Goal: Task Accomplishment & Management: Complete application form

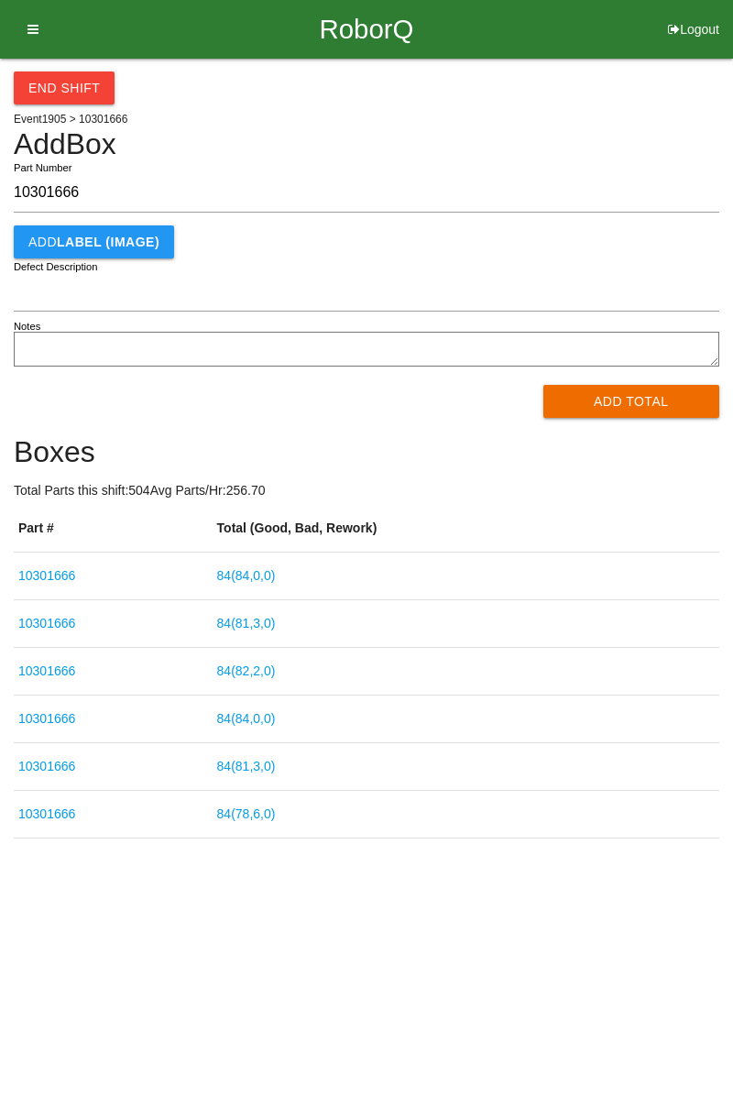
type input "10301666"
click at [625, 413] on button "Add Total" at bounding box center [631, 401] width 177 height 33
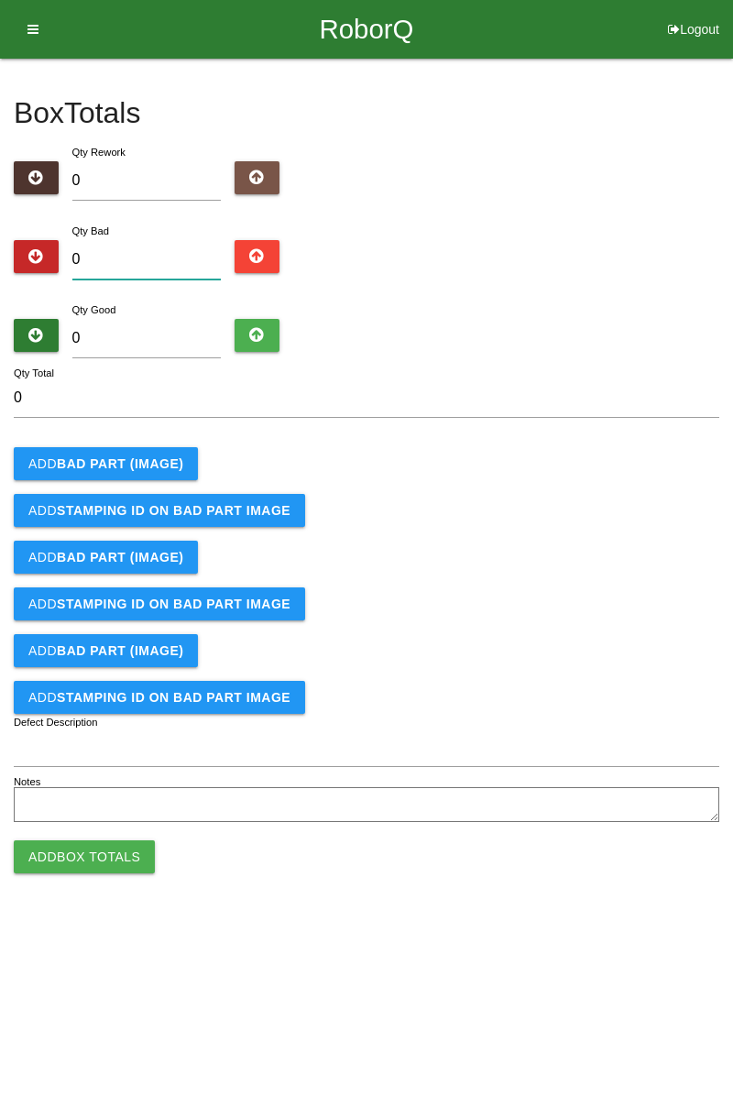
click at [159, 264] on input "0" at bounding box center [146, 259] width 149 height 39
type input "5"
click at [157, 332] on input "0" at bounding box center [146, 338] width 149 height 39
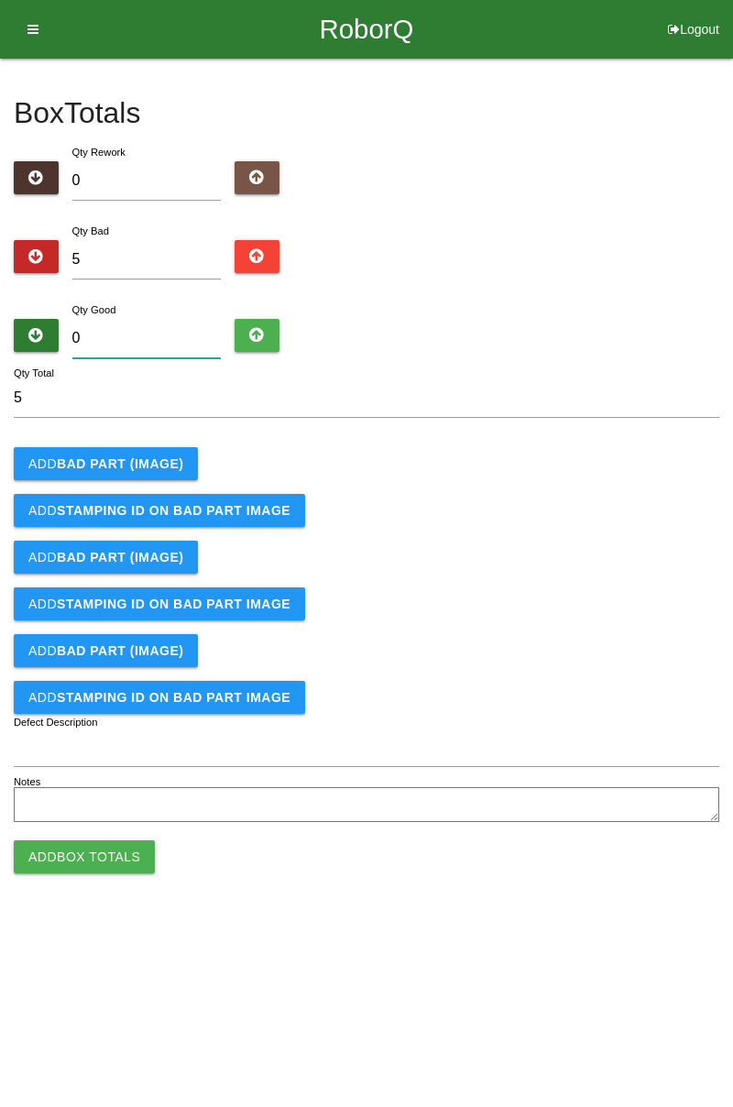
type input "7"
type input "12"
type input "79"
type input "84"
type input "79"
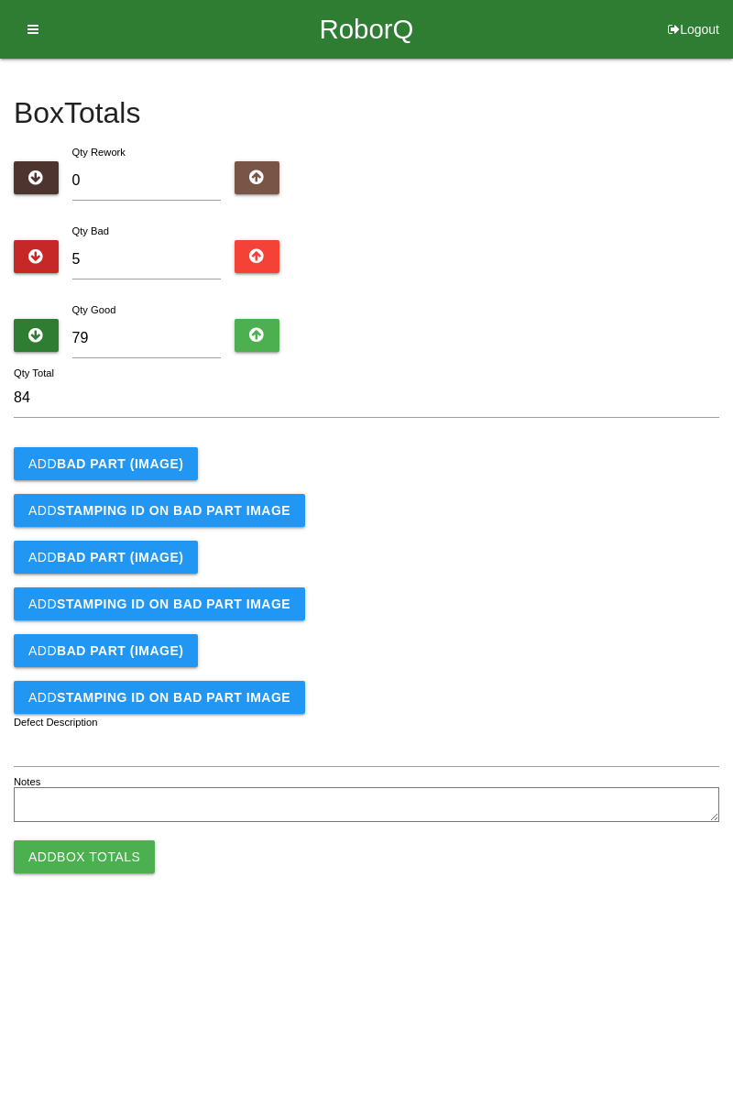
click at [140, 461] on b "BAD PART (IMAGE)" at bounding box center [120, 463] width 126 height 15
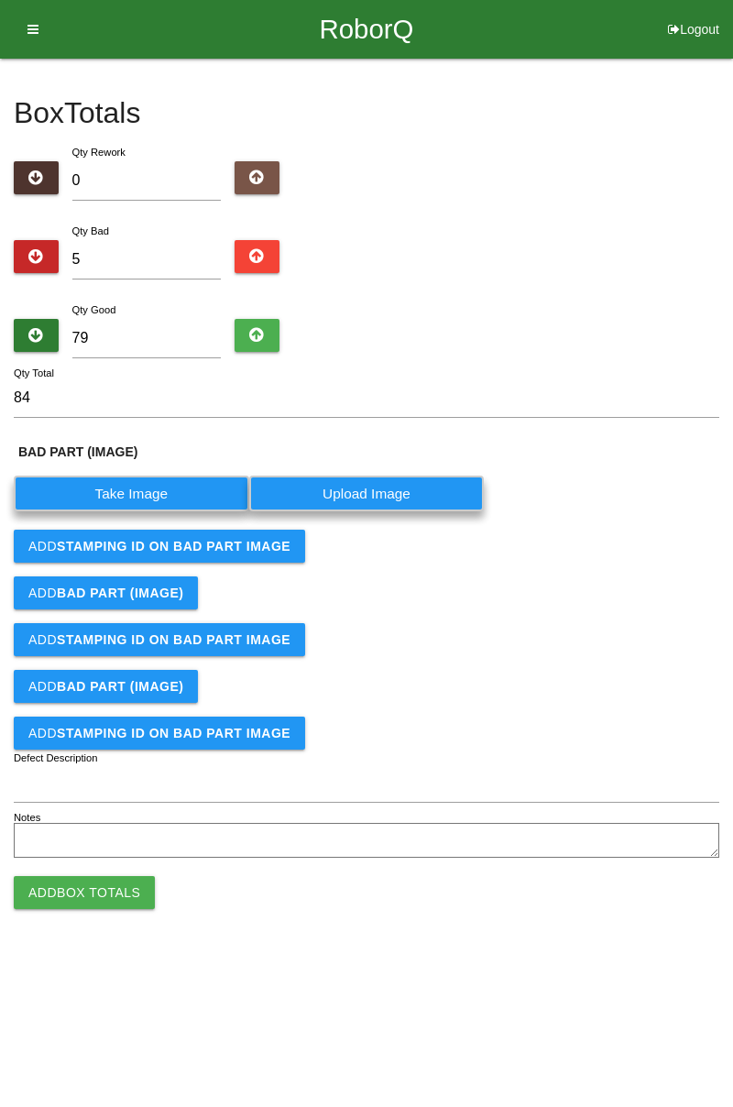
click at [150, 492] on label "Take Image" at bounding box center [132, 494] width 236 height 36
click at [0, 0] on \(IMAGE\) "Take Image" at bounding box center [0, 0] width 0 height 0
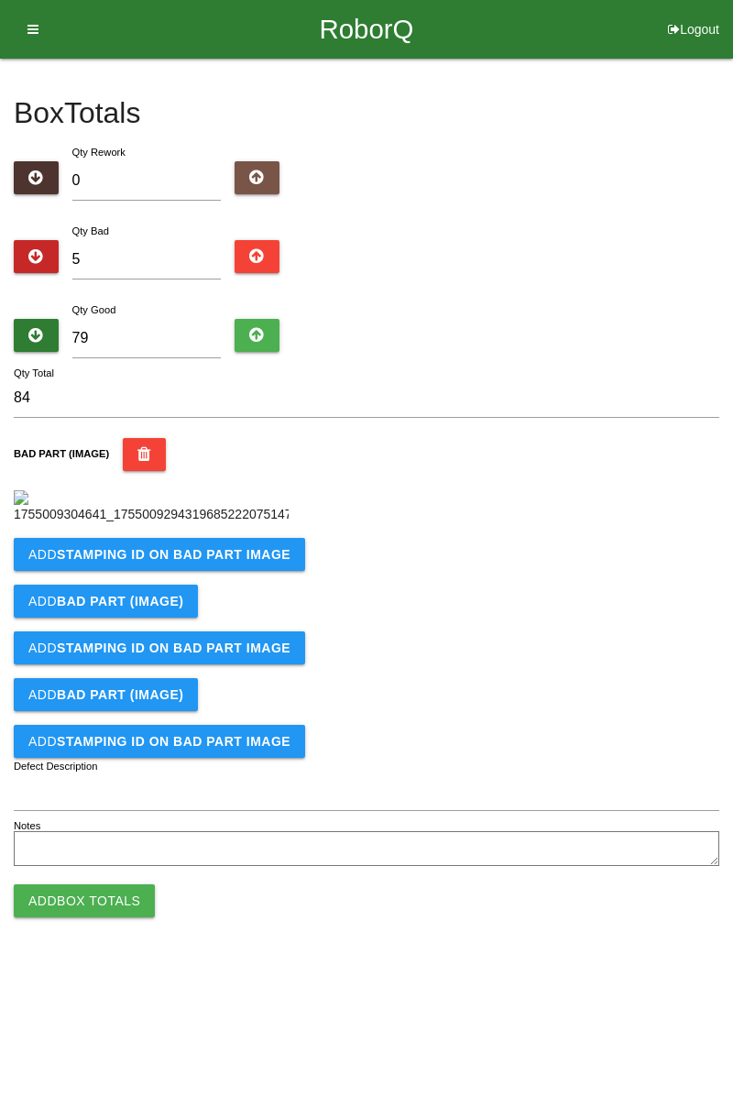
click at [180, 571] on button "Add STAMPING ID on BAD PART Image" at bounding box center [159, 554] width 291 height 33
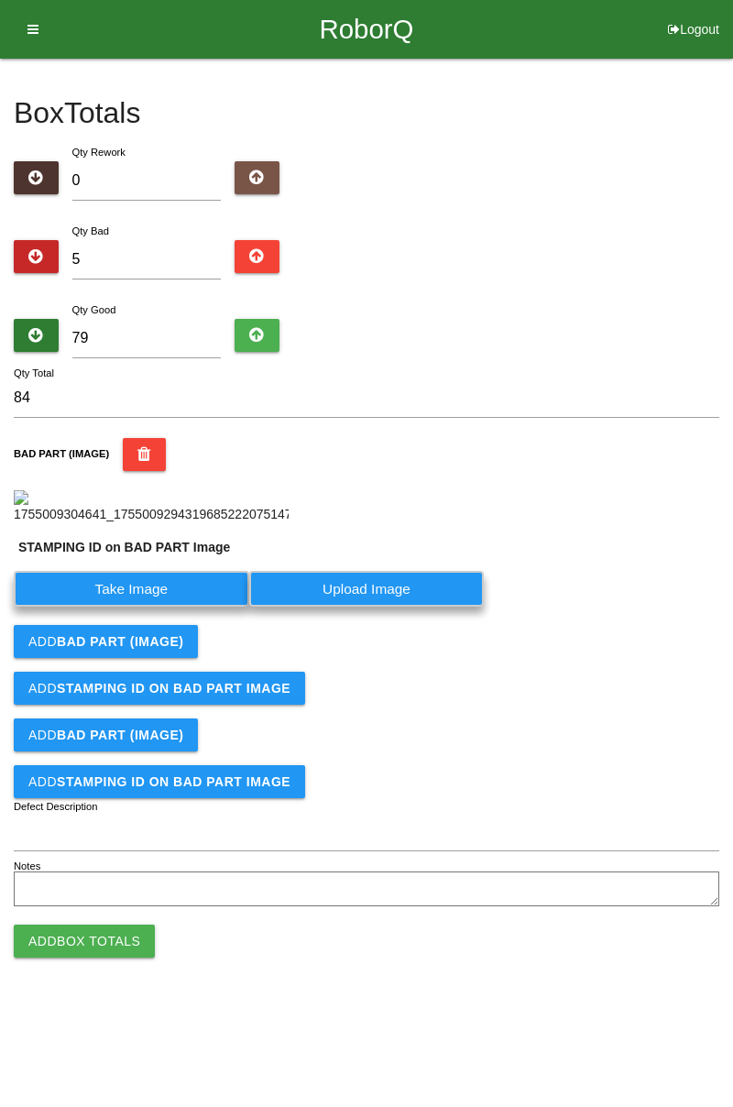
click at [153, 607] on label "Take Image" at bounding box center [132, 589] width 236 height 36
click at [0, 0] on PART "Take Image" at bounding box center [0, 0] width 0 height 0
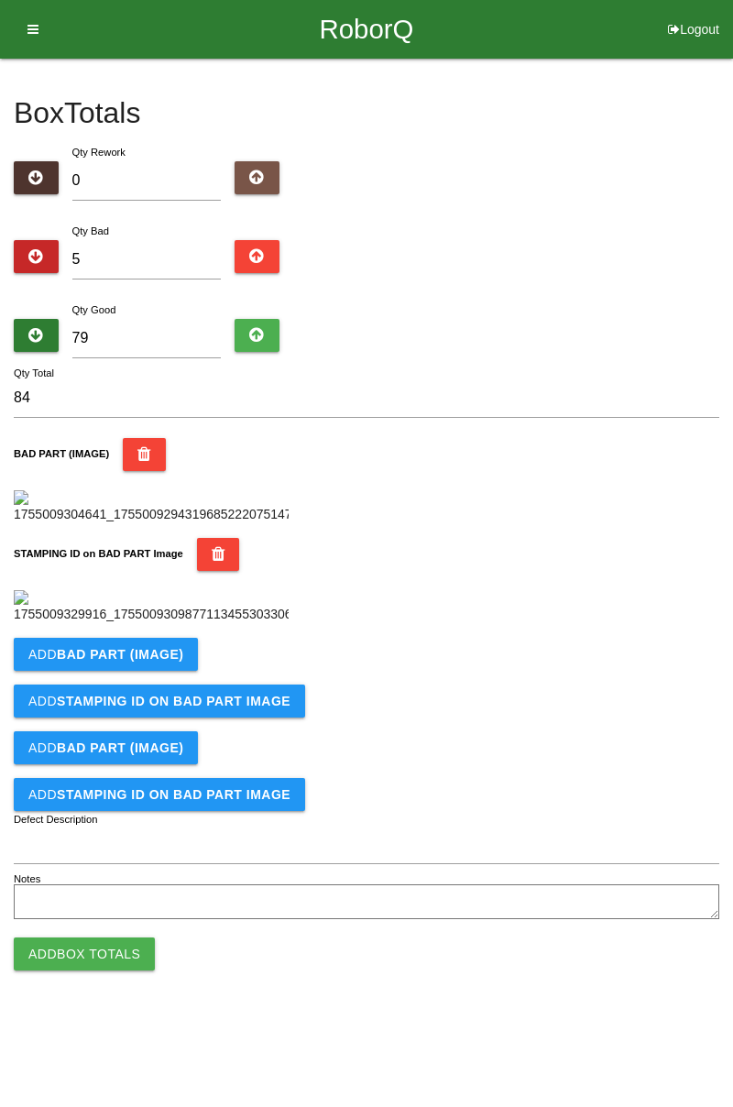
scroll to position [403, 0]
click at [149, 671] on button "Add BAD PART (IMAGE)" at bounding box center [106, 654] width 184 height 33
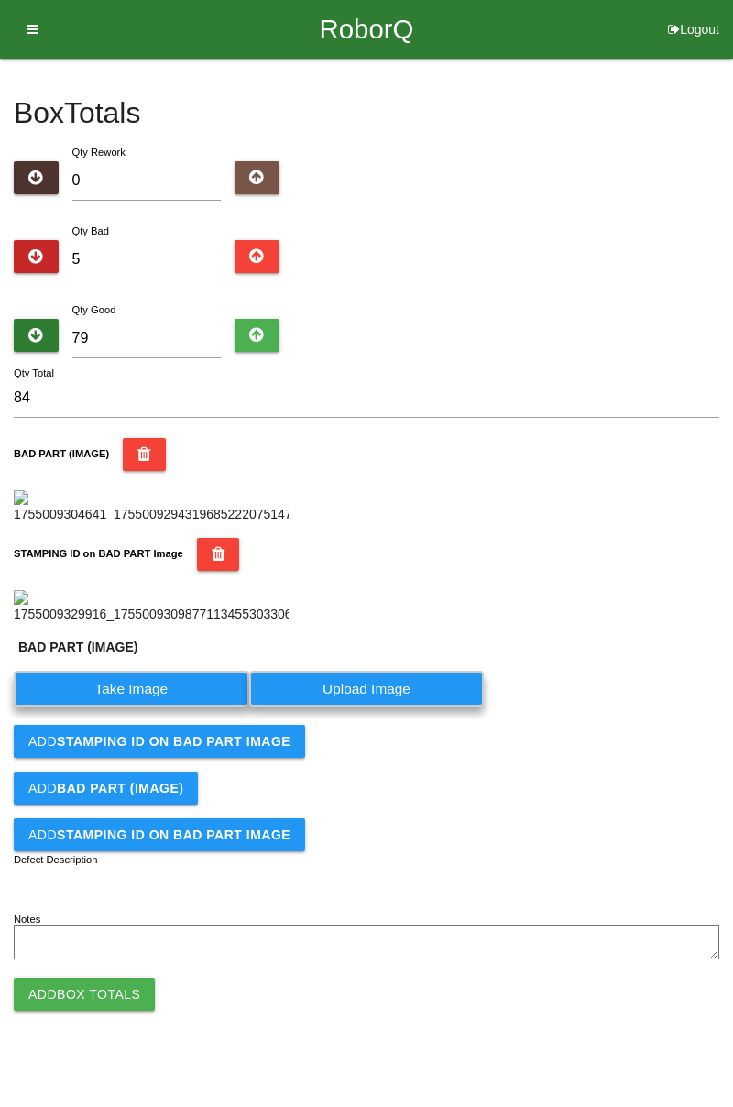
click at [154, 707] on label "Take Image" at bounding box center [132, 689] width 236 height 36
click at [0, 0] on \(IMAGE\) "Take Image" at bounding box center [0, 0] width 0 height 0
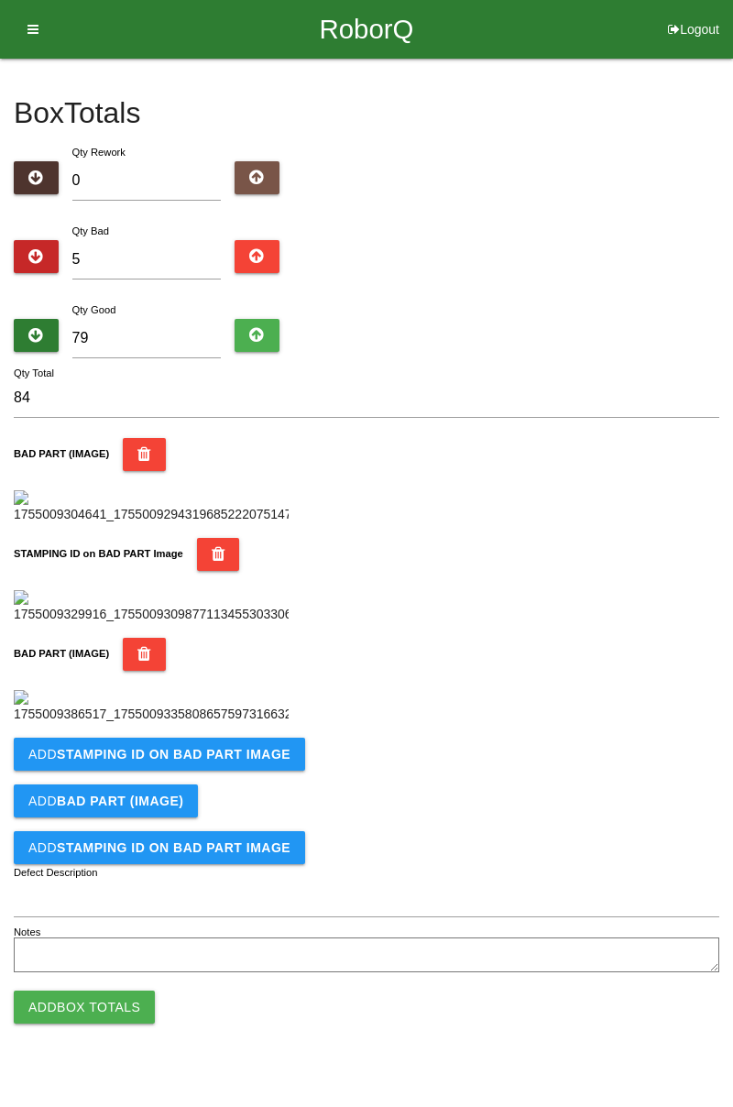
scroll to position [704, 0]
click at [104, 771] on button "Add STAMPING ID on BAD PART Image" at bounding box center [159, 754] width 291 height 33
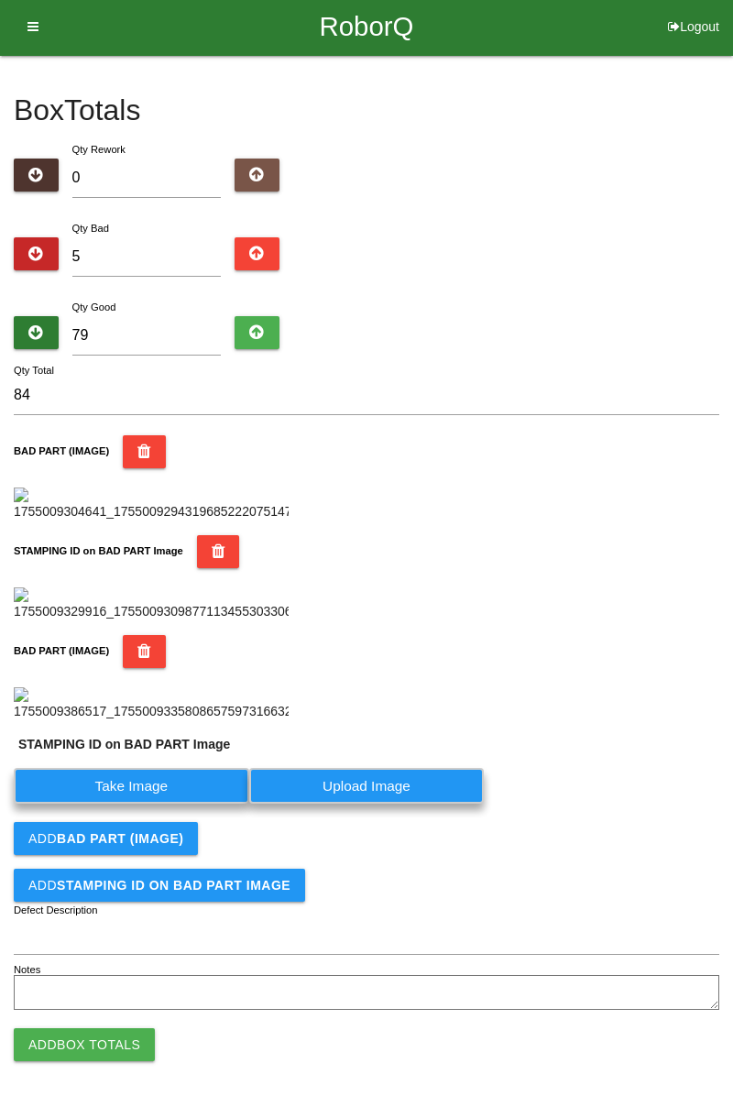
click at [99, 804] on label "Take Image" at bounding box center [132, 786] width 236 height 36
click at [0, 0] on PART "Take Image" at bounding box center [0, 0] width 0 height 0
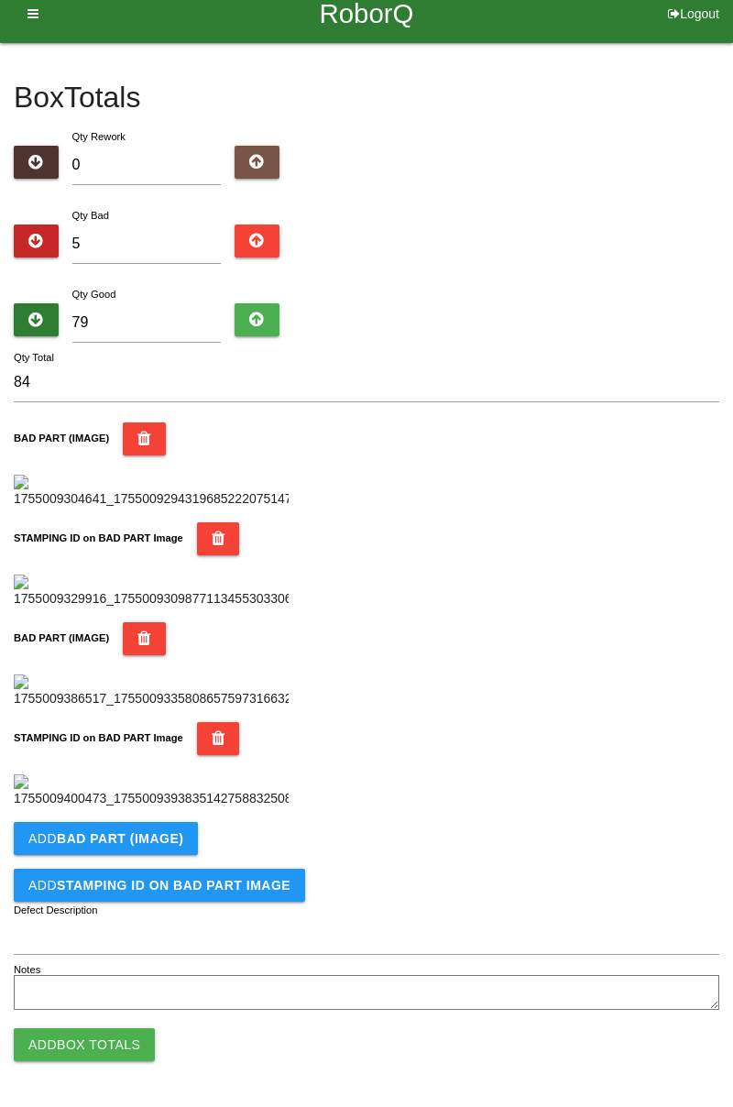
scroll to position [1004, 0]
click at [151, 841] on b "BAD PART (IMAGE)" at bounding box center [120, 838] width 126 height 15
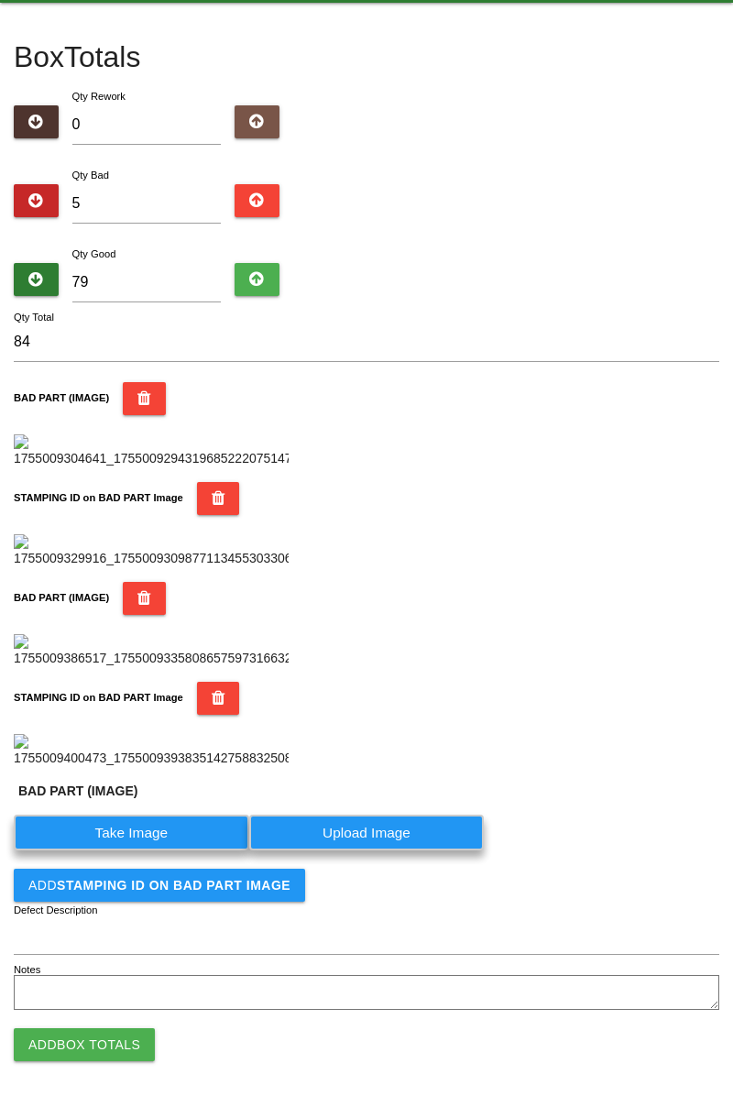
click at [178, 851] on label "Take Image" at bounding box center [132, 833] width 236 height 36
click at [0, 0] on \(IMAGE\) "Take Image" at bounding box center [0, 0] width 0 height 0
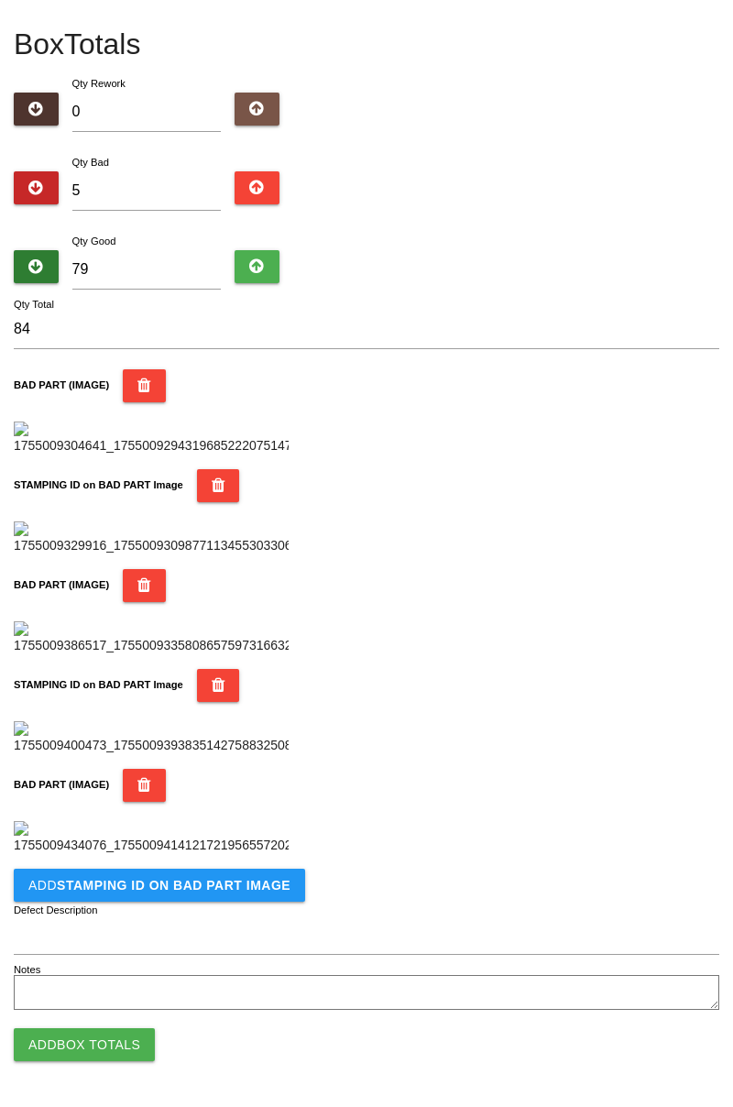
scroll to position [1305, 0]
click at [189, 887] on b "STAMPING ID on BAD PART Image" at bounding box center [174, 885] width 234 height 15
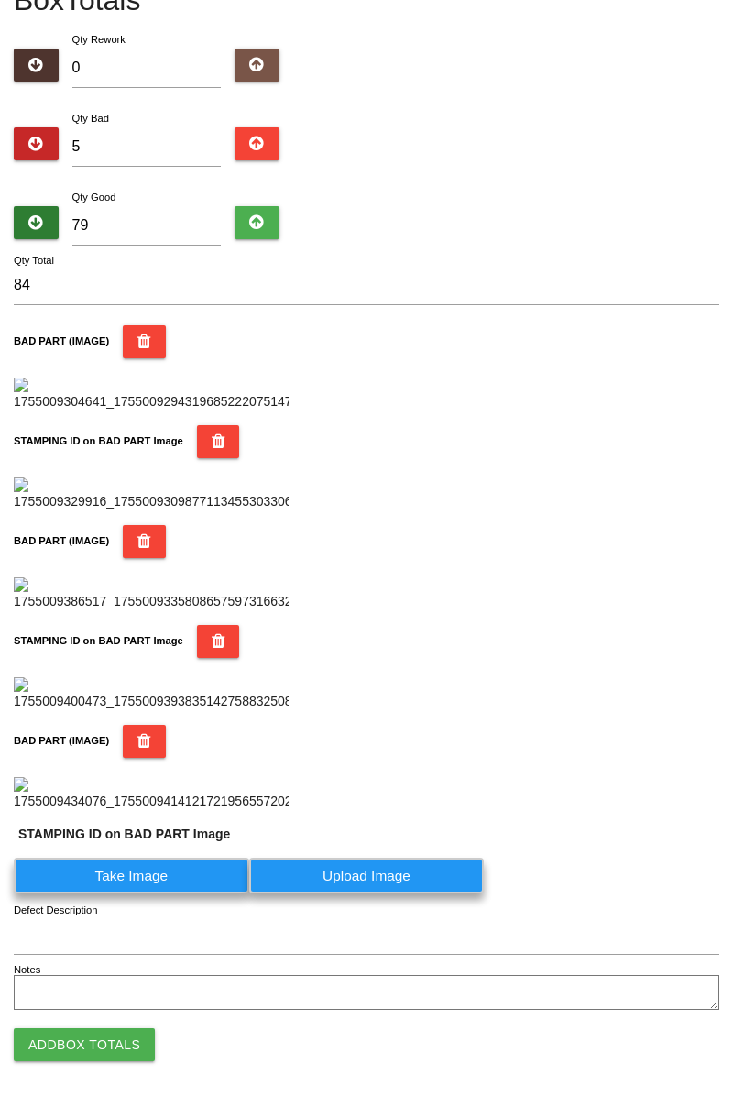
click at [169, 894] on label "Take Image" at bounding box center [132, 876] width 236 height 36
click at [0, 0] on PART "Take Image" at bounding box center [0, 0] width 0 height 0
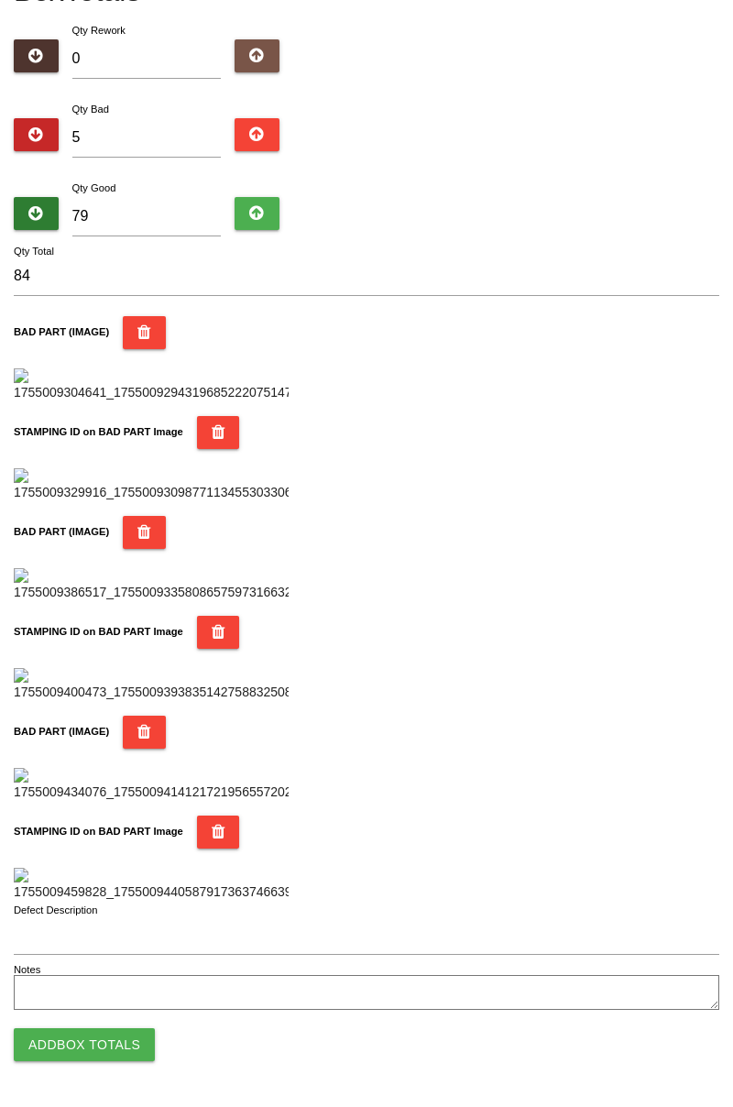
scroll to position [1606, 0]
click at [118, 1041] on button "Add Box Totals" at bounding box center [84, 1044] width 141 height 33
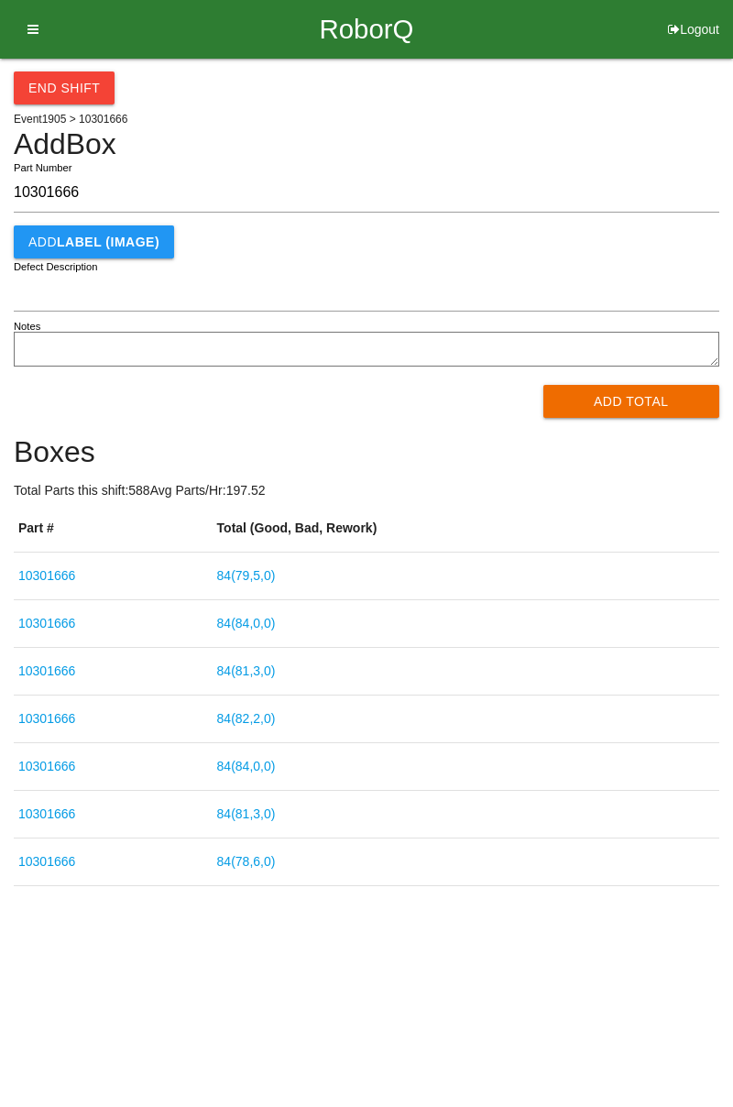
type input "10301666"
click at [637, 403] on button "Add Total" at bounding box center [631, 401] width 177 height 33
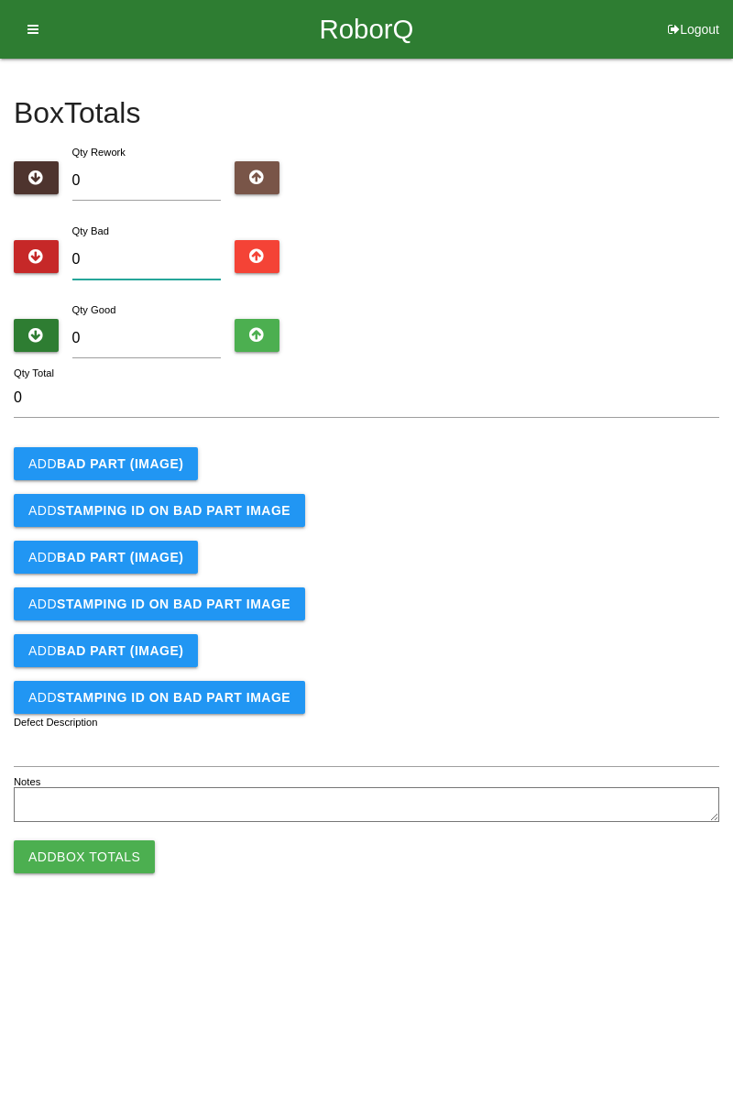
click at [166, 261] on input "0" at bounding box center [146, 259] width 149 height 39
type input "4"
click at [166, 332] on input "0" at bounding box center [146, 338] width 149 height 39
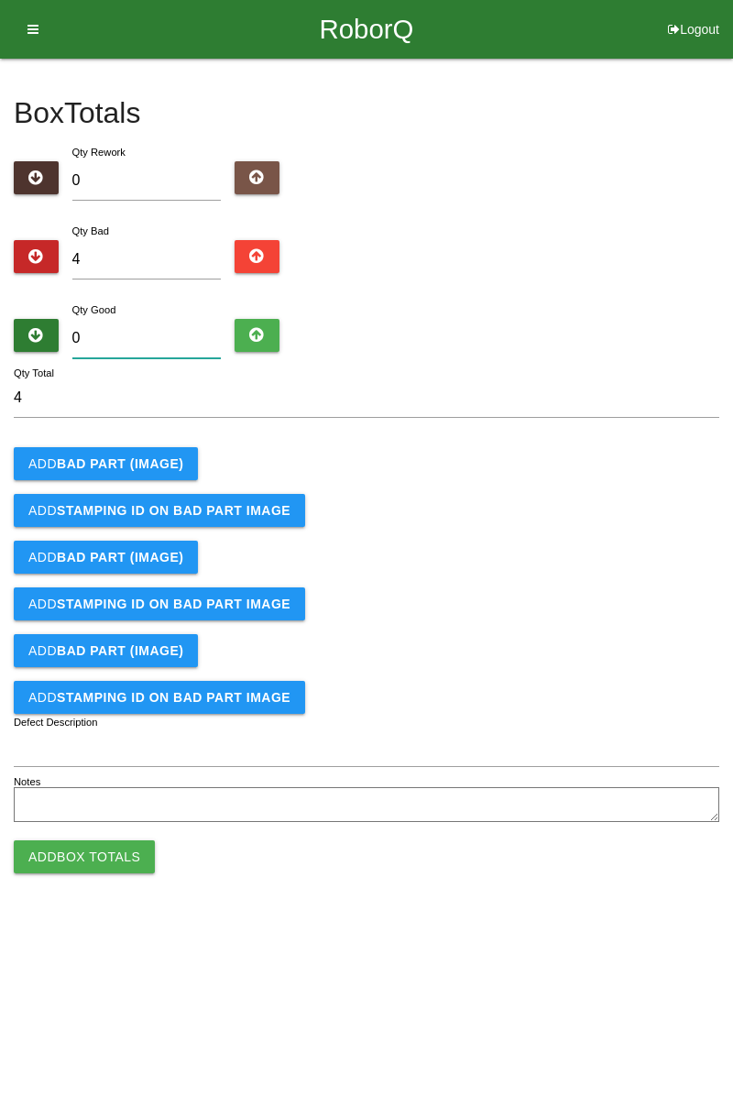
type input "8"
type input "12"
type input "80"
type input "84"
type input "80"
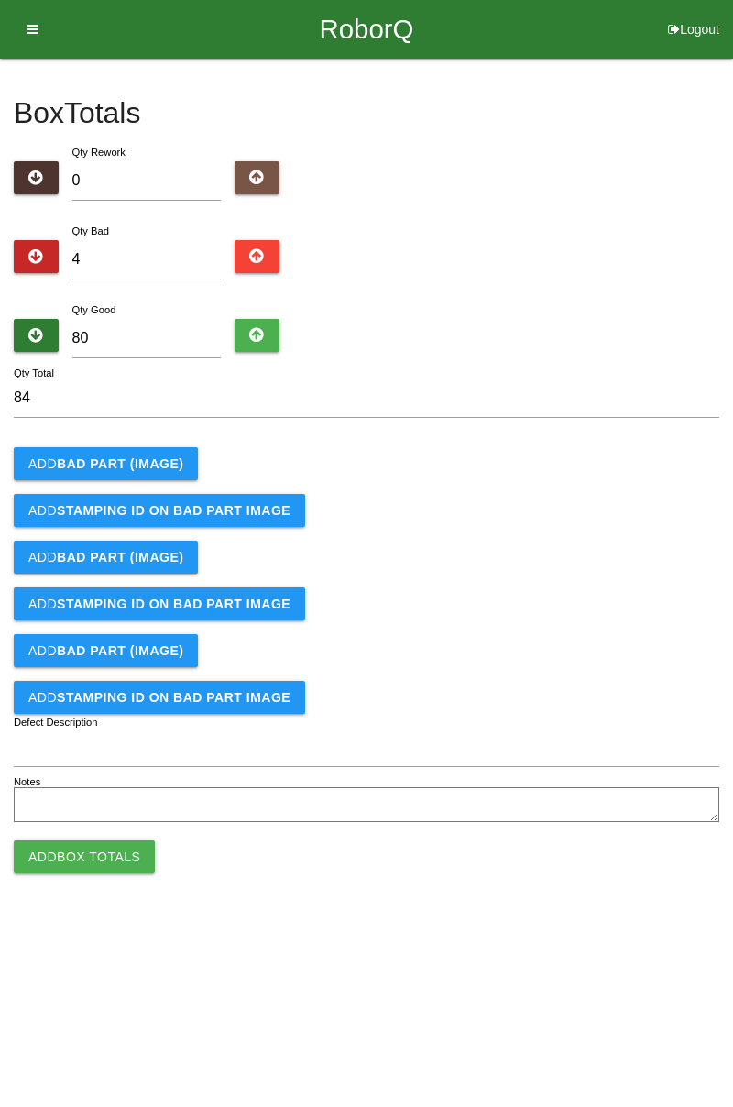
click at [159, 454] on button "Add BAD PART (IMAGE)" at bounding box center [106, 463] width 184 height 33
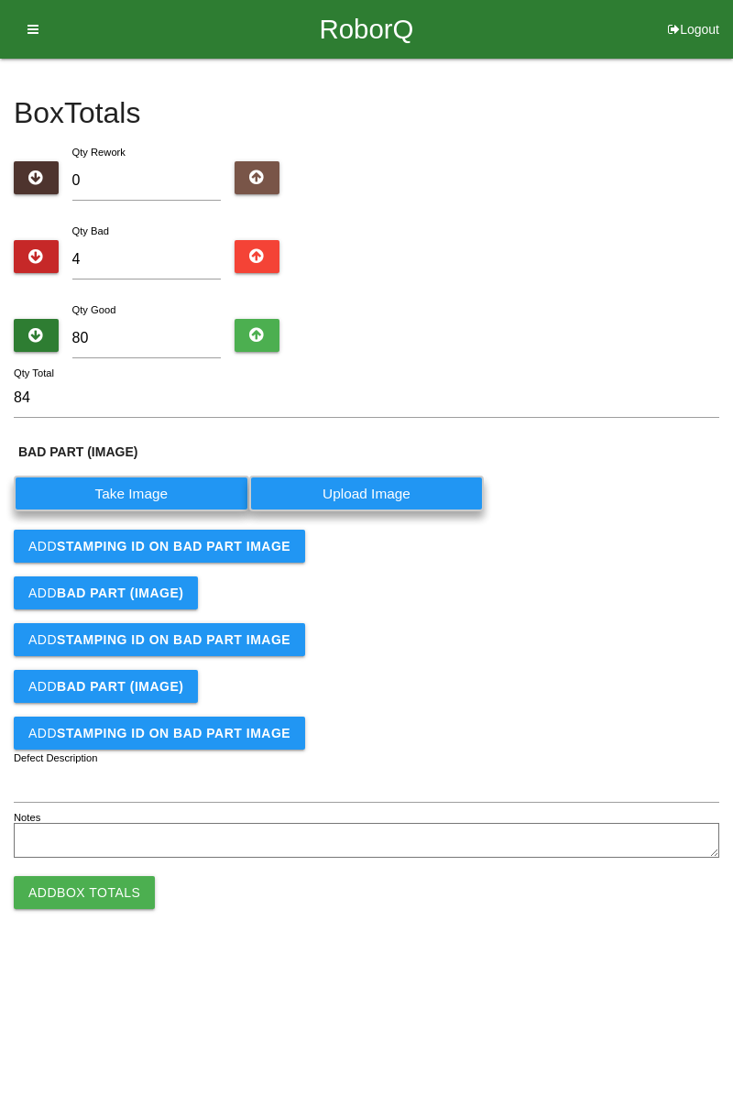
click at [188, 476] on label "Take Image" at bounding box center [132, 494] width 236 height 36
click at [0, 0] on \(IMAGE\) "Take Image" at bounding box center [0, 0] width 0 height 0
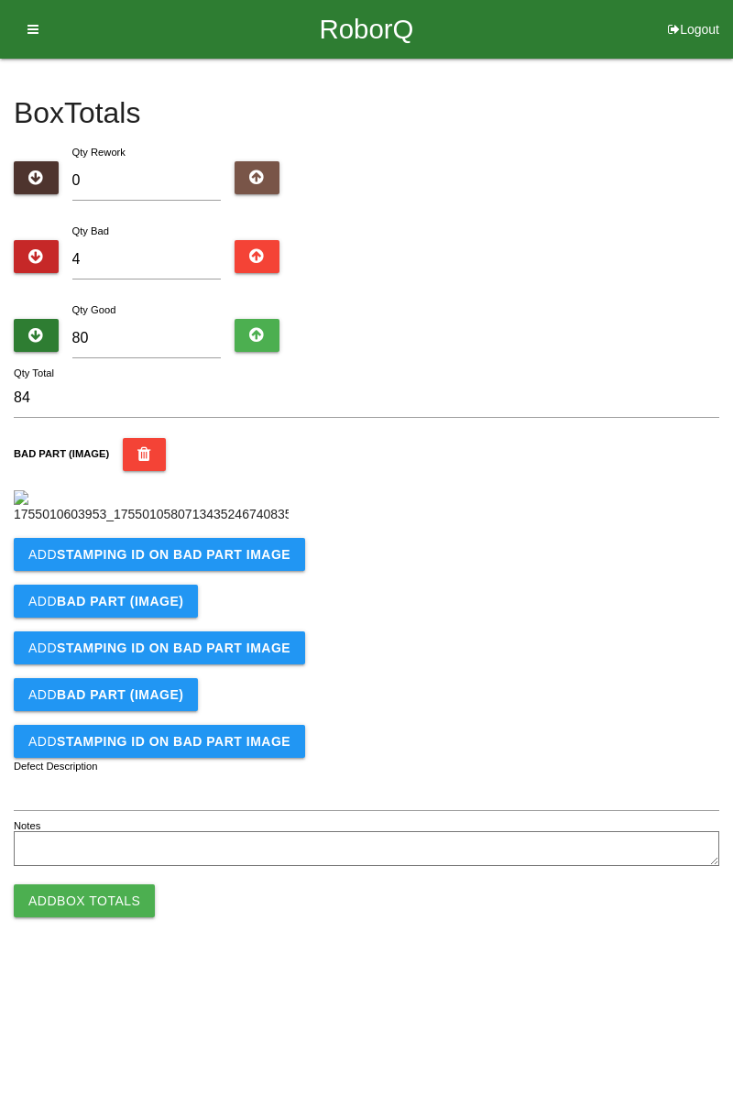
click at [158, 562] on b "STAMPING ID on BAD PART Image" at bounding box center [174, 554] width 234 height 15
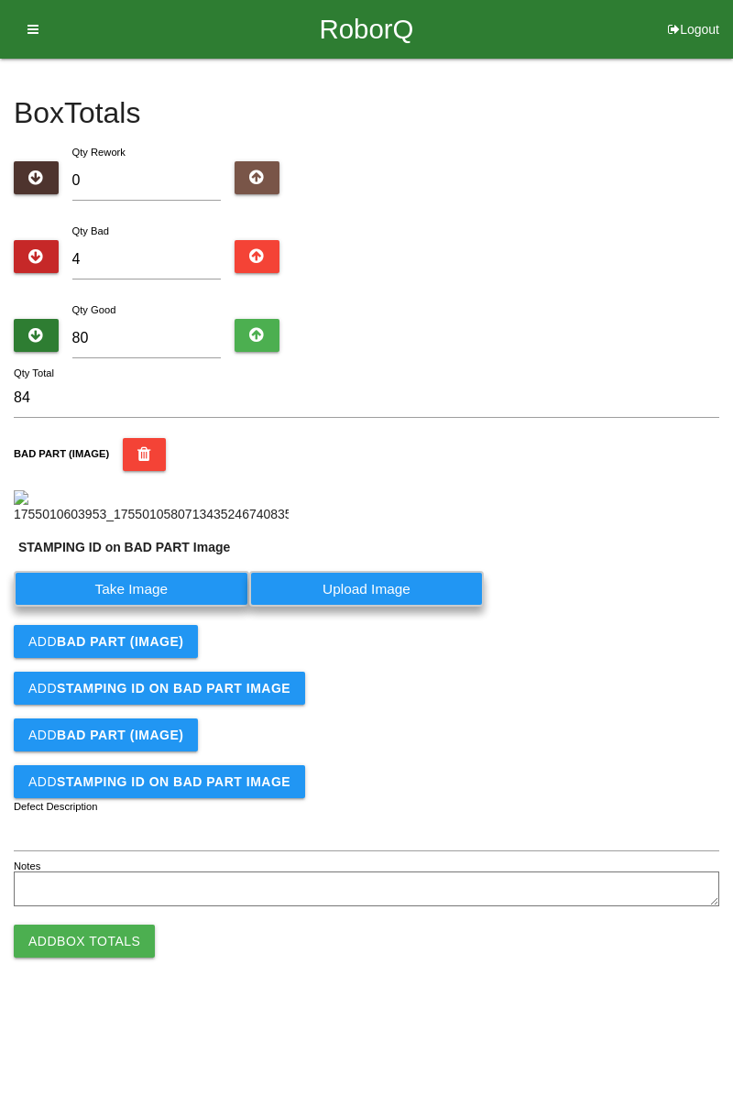
click at [163, 607] on label "Take Image" at bounding box center [132, 589] width 236 height 36
click at [0, 0] on PART "Take Image" at bounding box center [0, 0] width 0 height 0
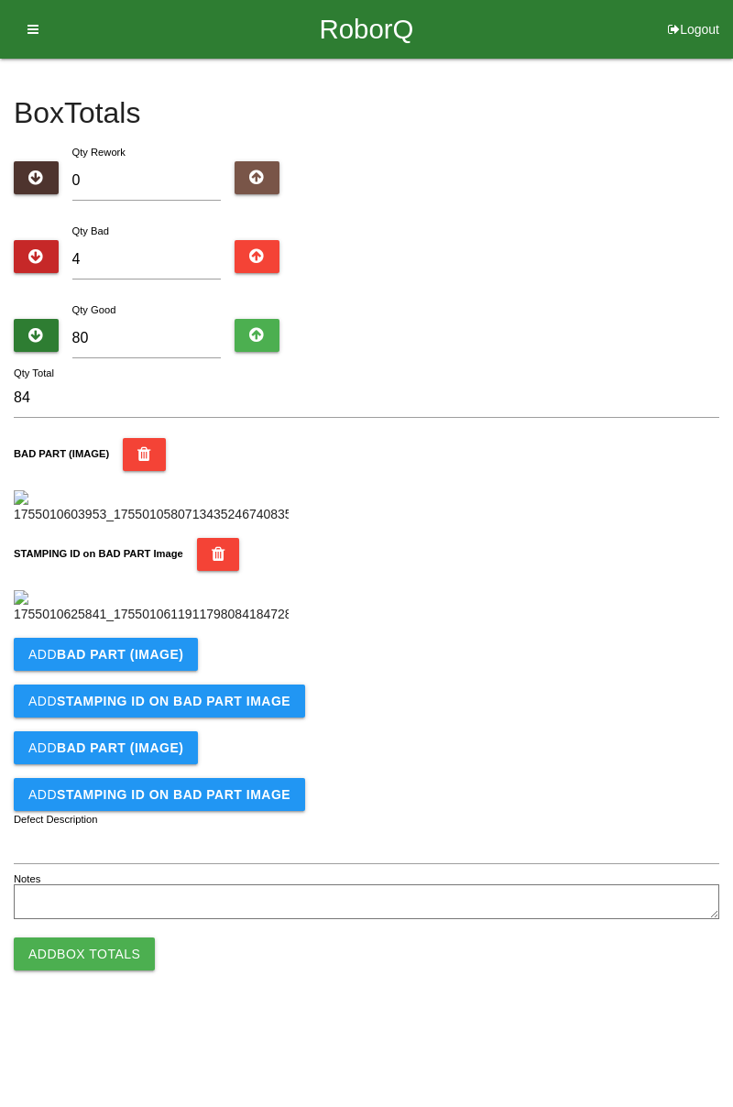
scroll to position [403, 0]
click at [134, 671] on button "Add BAD PART (IMAGE)" at bounding box center [106, 654] width 184 height 33
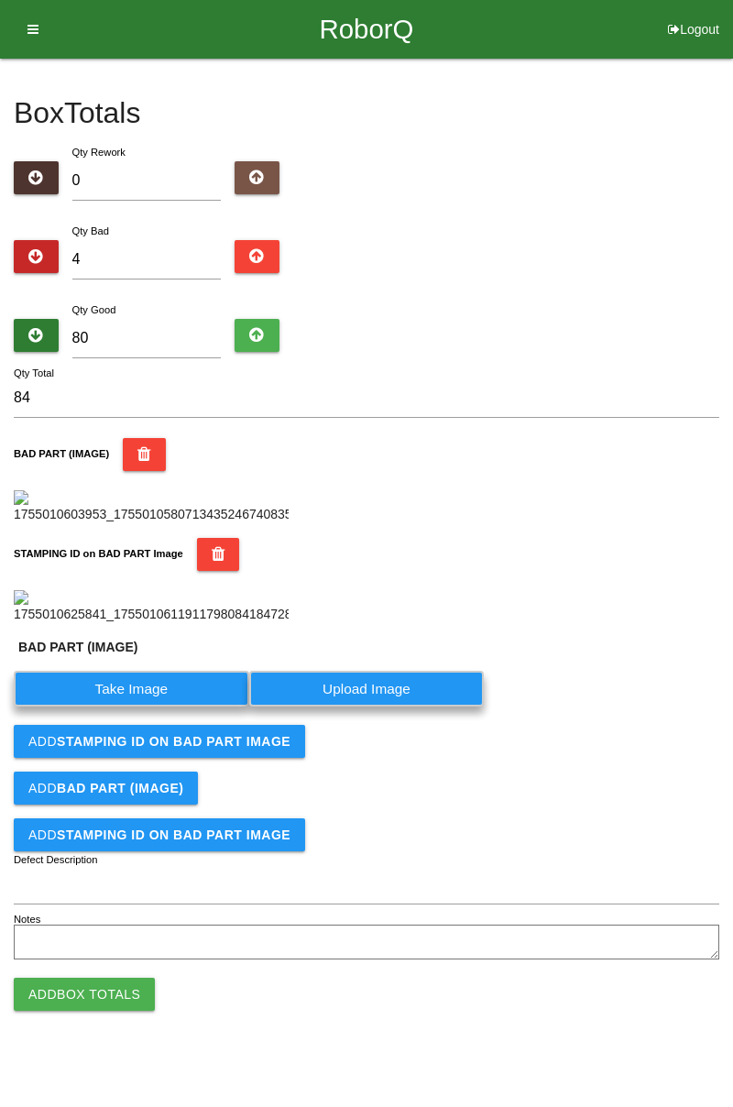
click at [168, 707] on label "Take Image" at bounding box center [132, 689] width 236 height 36
click at [0, 0] on \(IMAGE\) "Take Image" at bounding box center [0, 0] width 0 height 0
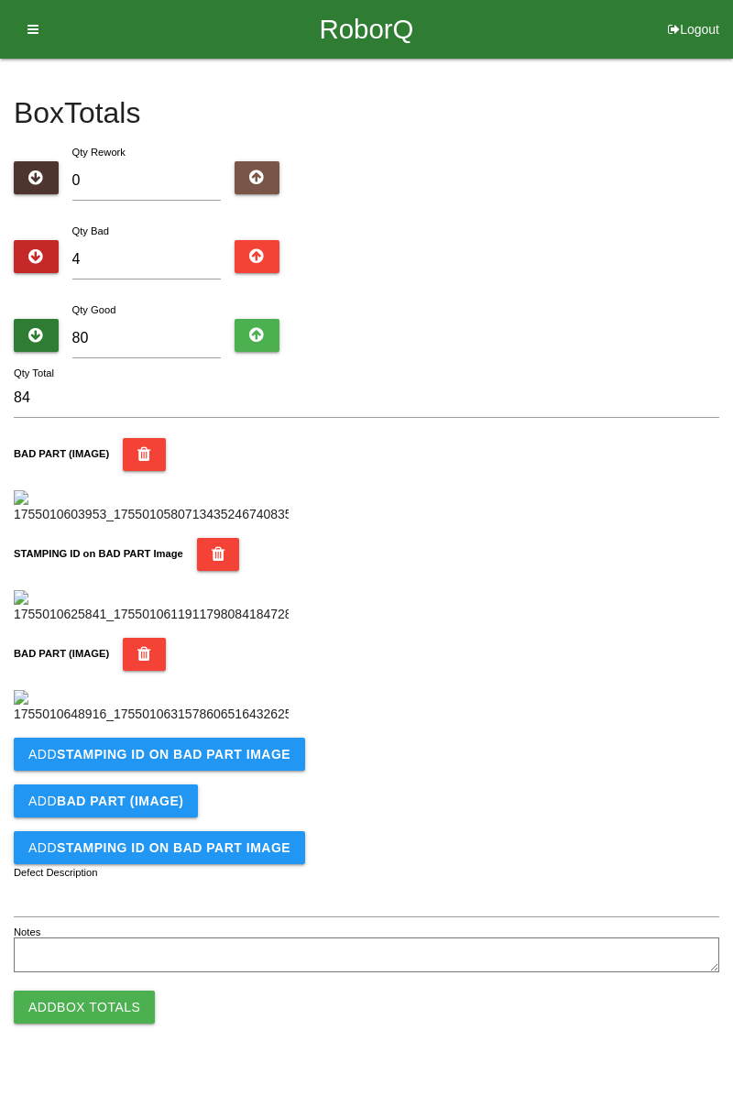
scroll to position [704, 0]
click at [235, 771] on button "Add STAMPING ID on BAD PART Image" at bounding box center [159, 754] width 291 height 33
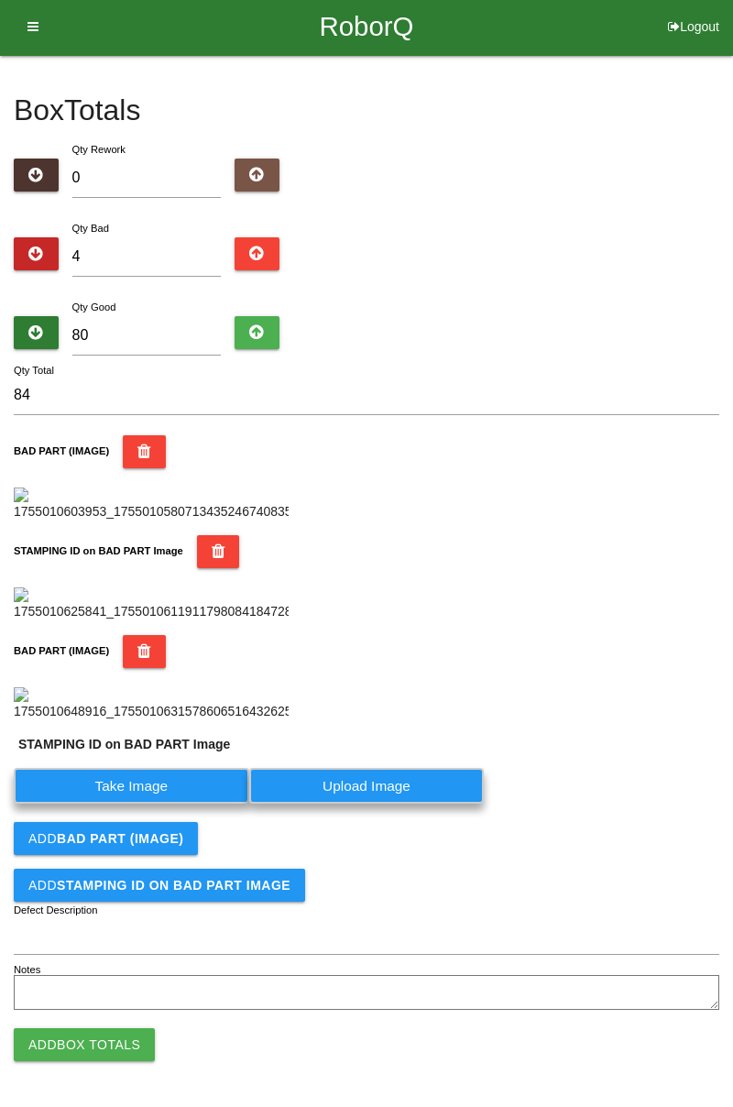
click at [181, 804] on label "Take Image" at bounding box center [132, 786] width 236 height 36
click at [0, 0] on PART "Take Image" at bounding box center [0, 0] width 0 height 0
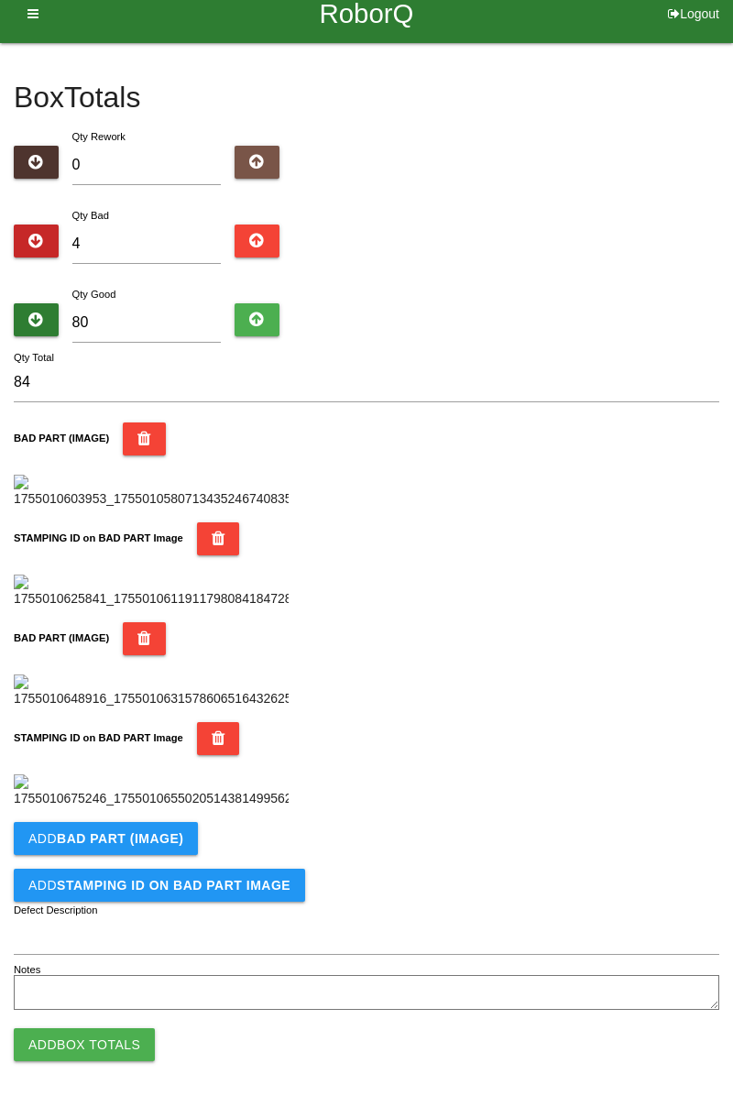
scroll to position [1004, 0]
click at [150, 845] on b "BAD PART (IMAGE)" at bounding box center [120, 838] width 126 height 15
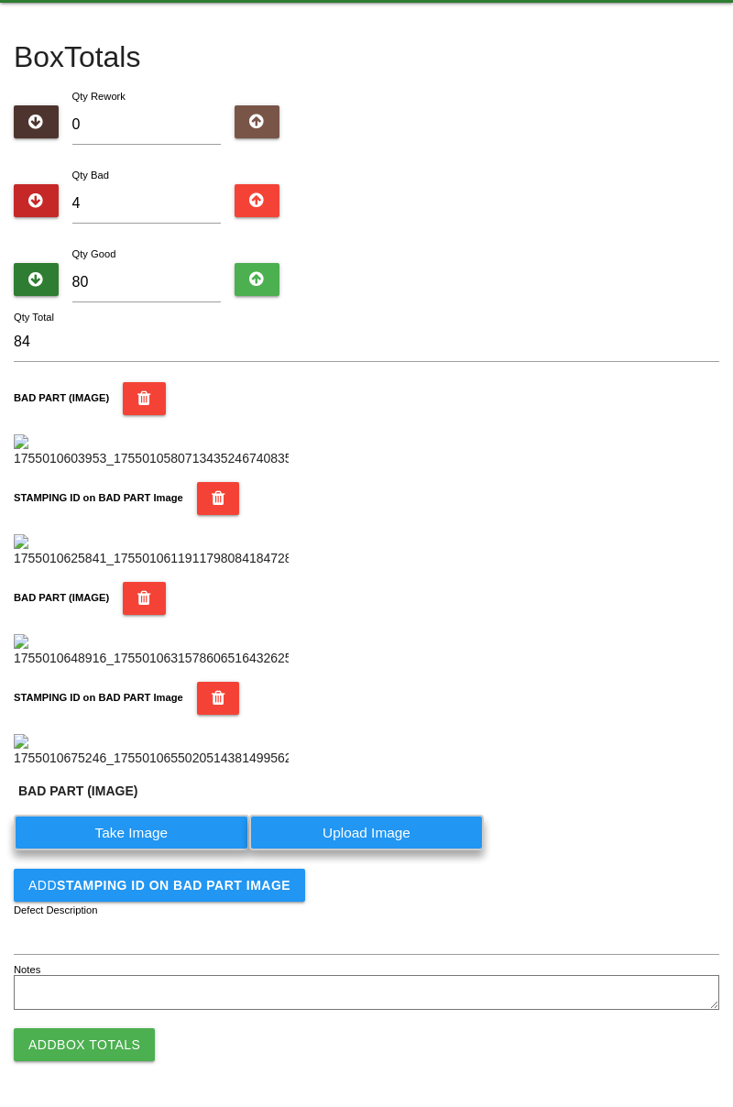
click at [152, 851] on label "Take Image" at bounding box center [132, 833] width 236 height 36
click at [0, 0] on \(IMAGE\) "Take Image" at bounding box center [0, 0] width 0 height 0
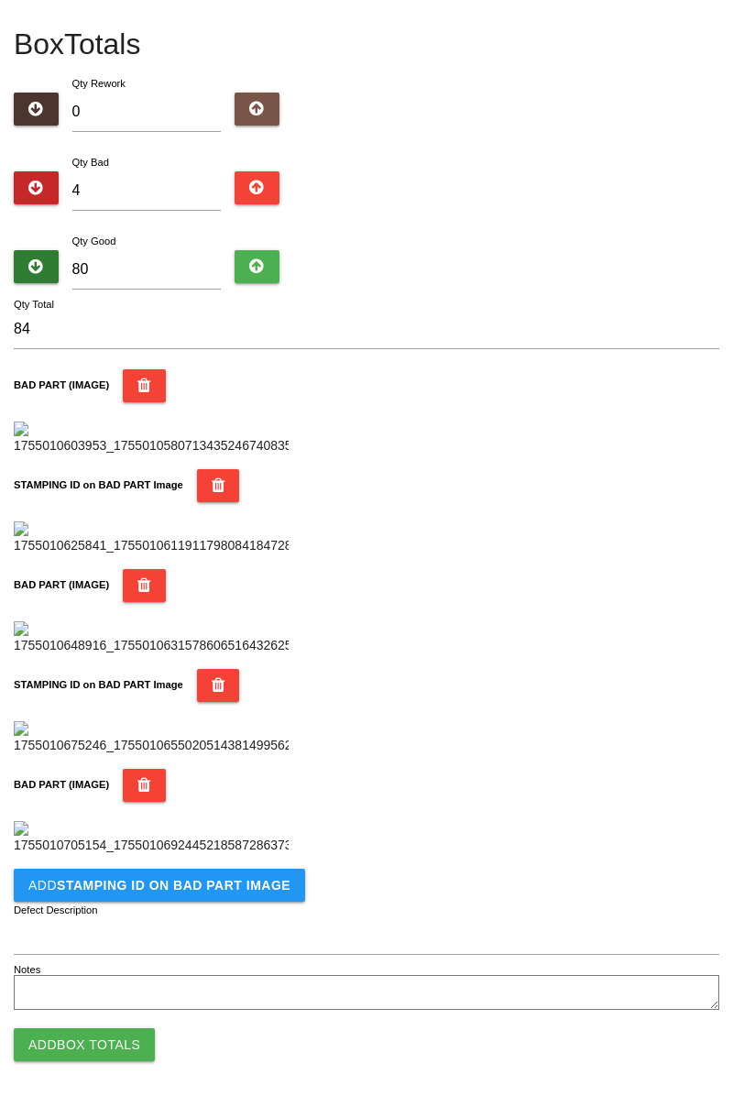
scroll to position [1305, 0]
click at [206, 895] on button "Add STAMPING ID on BAD PART Image" at bounding box center [159, 885] width 291 height 33
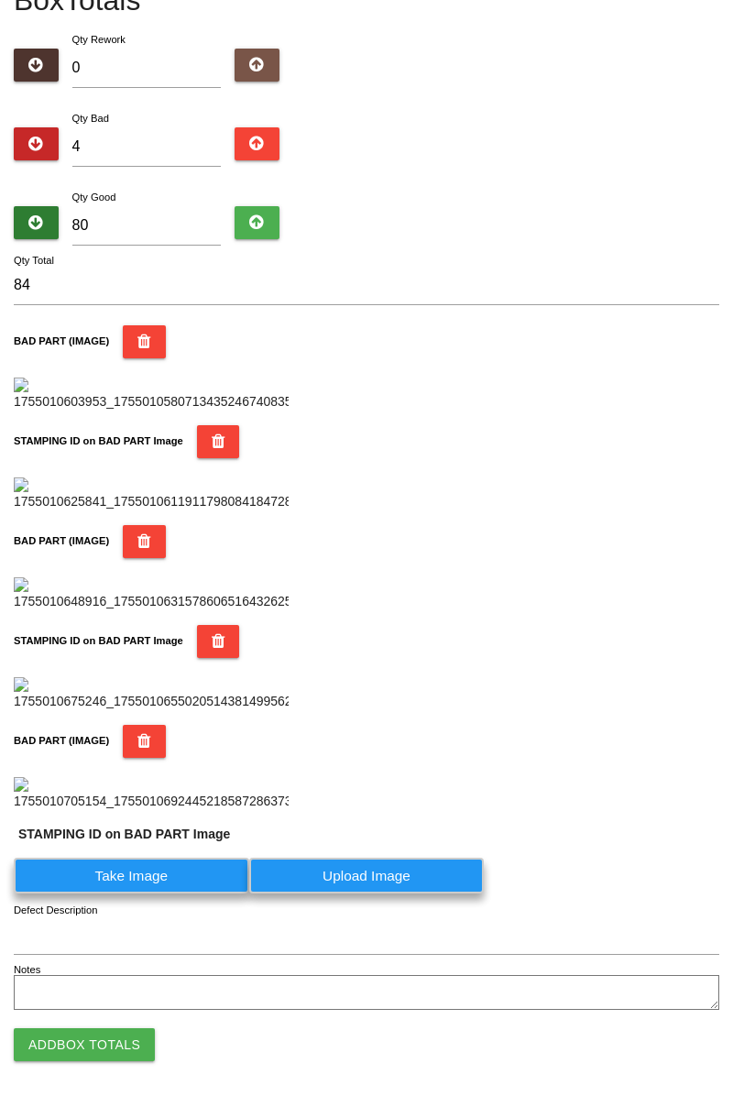
click at [170, 894] on label "Take Image" at bounding box center [132, 876] width 236 height 36
click at [0, 0] on PART "Take Image" at bounding box center [0, 0] width 0 height 0
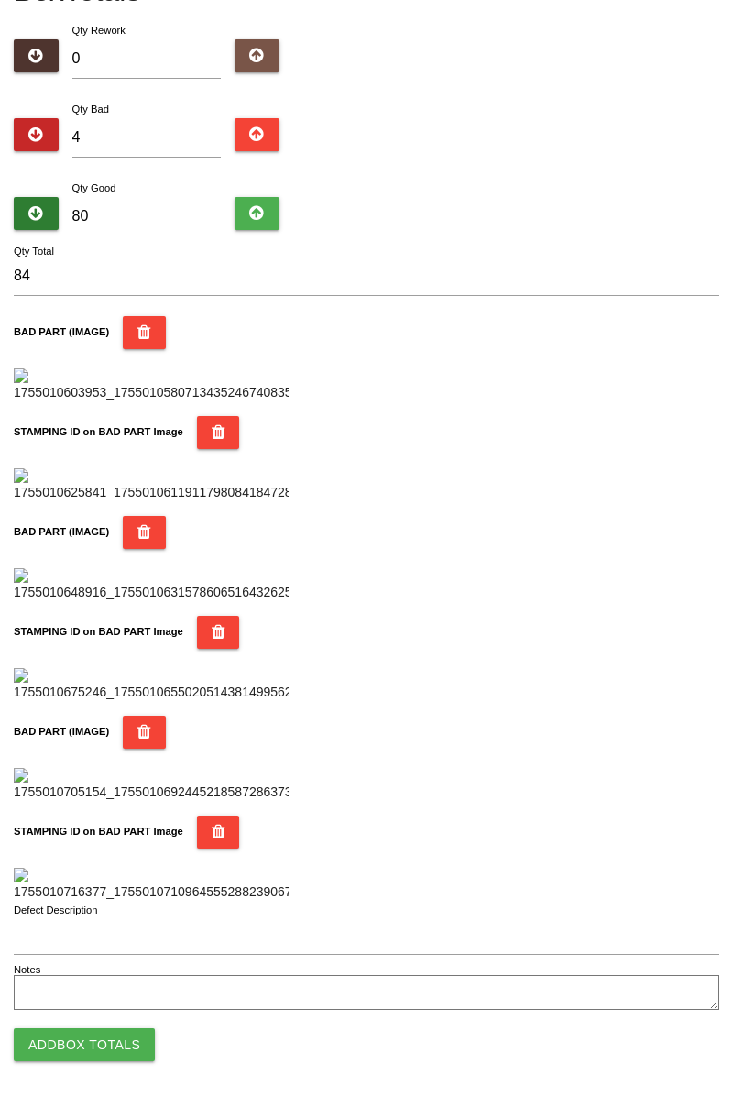
scroll to position [1606, 0]
click at [128, 1038] on button "Add Box Totals" at bounding box center [84, 1044] width 141 height 33
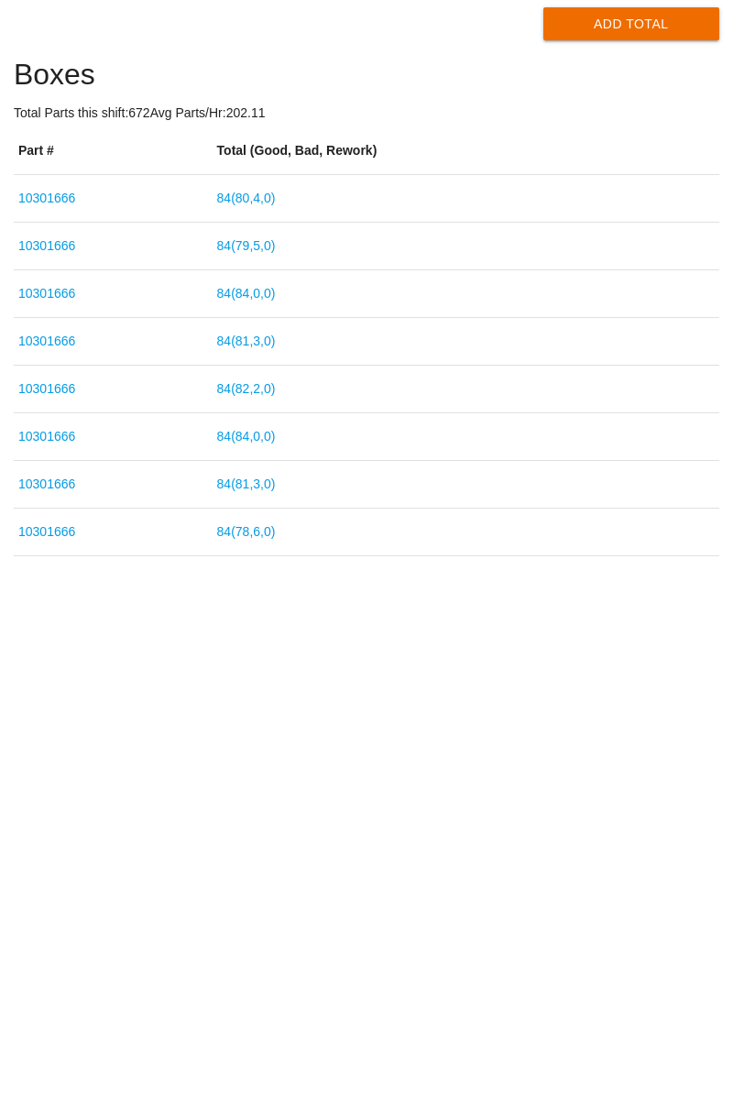
type input "10301666"
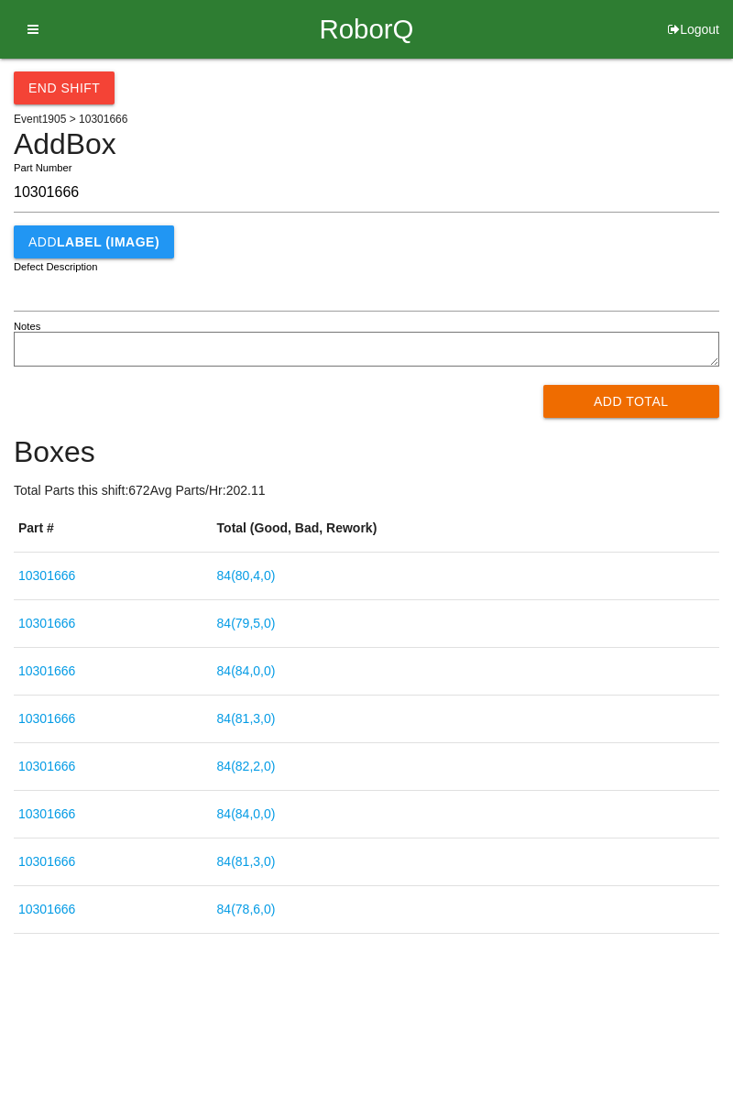
click at [676, 394] on button "Add Total" at bounding box center [631, 401] width 177 height 33
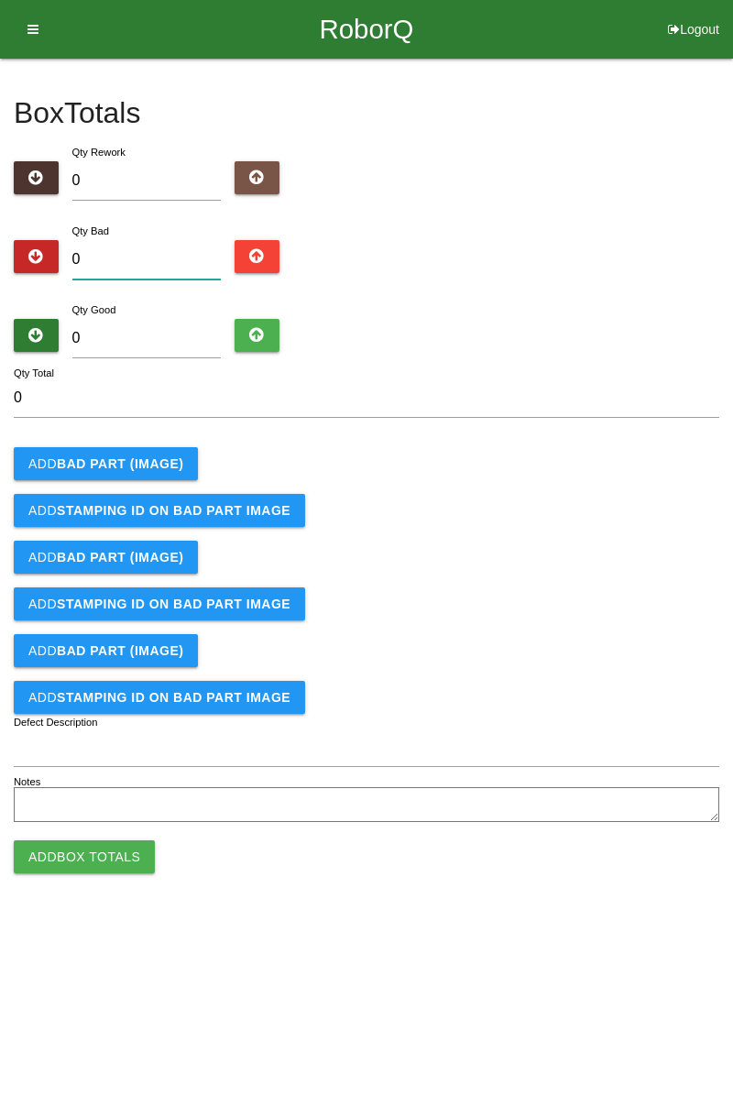
click at [142, 263] on input "0" at bounding box center [146, 259] width 149 height 39
type input "2"
click at [169, 331] on input "0" at bounding box center [146, 338] width 149 height 39
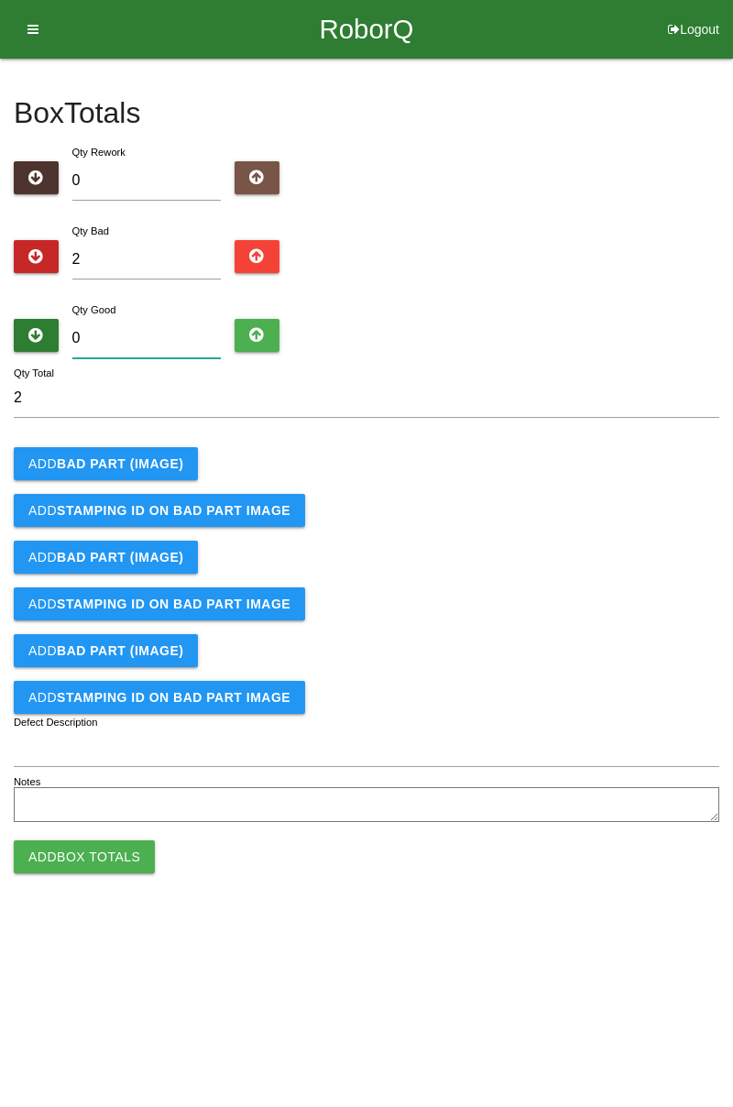
type input "8"
type input "10"
type input "82"
type input "84"
type input "82"
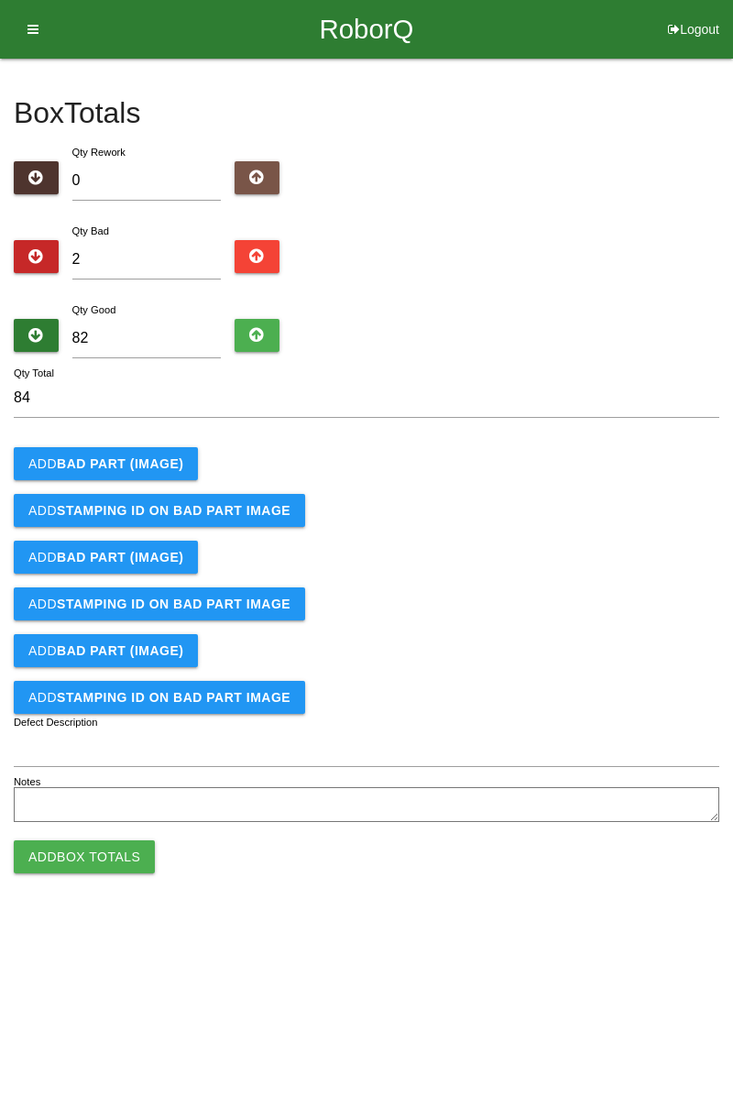
click at [123, 467] on b "BAD PART (IMAGE)" at bounding box center [120, 463] width 126 height 15
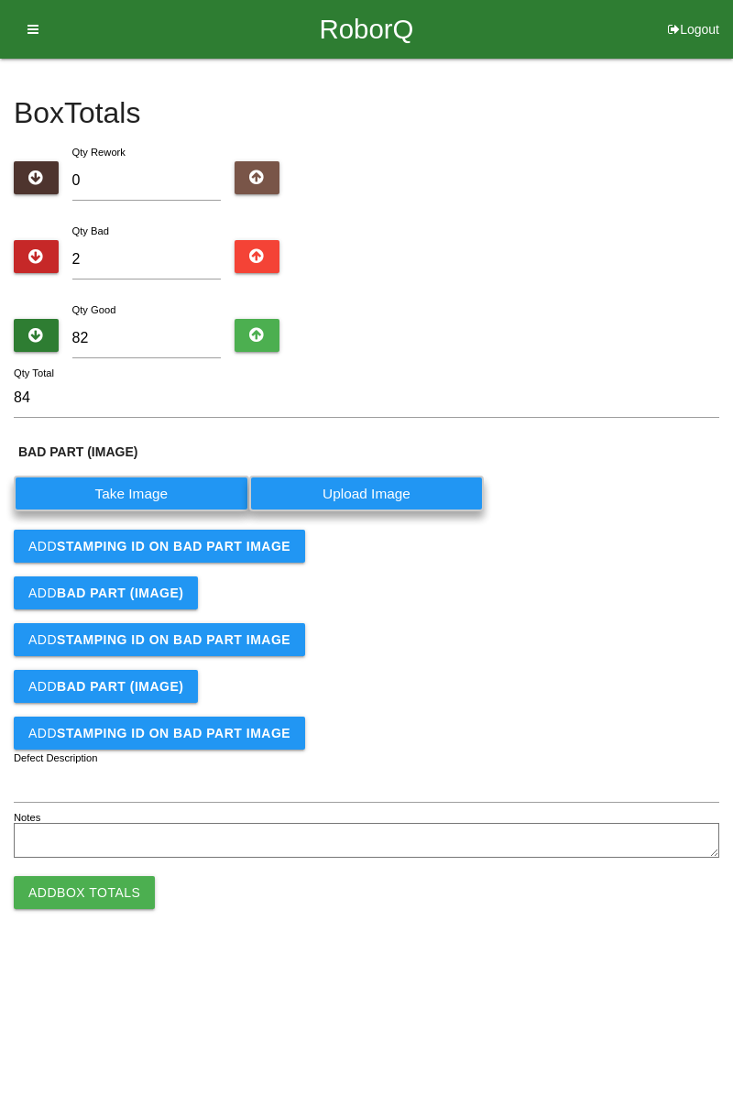
click at [148, 493] on label "Take Image" at bounding box center [132, 494] width 236 height 36
click at [0, 0] on \(IMAGE\) "Take Image" at bounding box center [0, 0] width 0 height 0
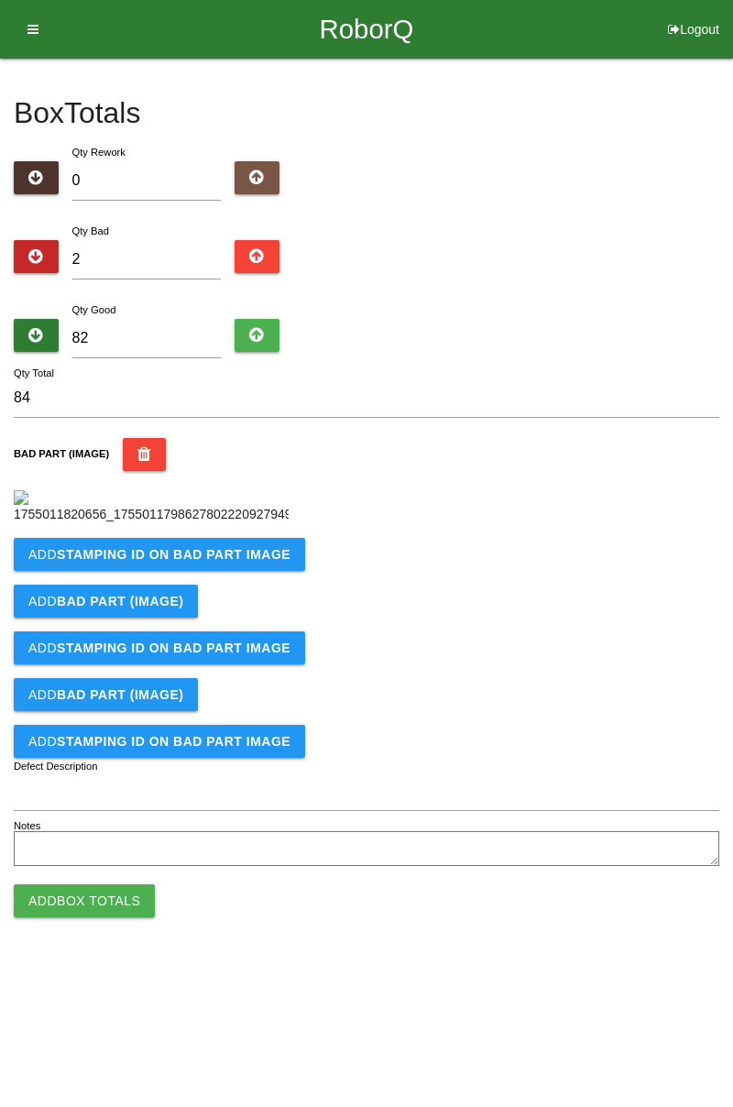
click at [196, 562] on b "STAMPING ID on BAD PART Image" at bounding box center [174, 554] width 234 height 15
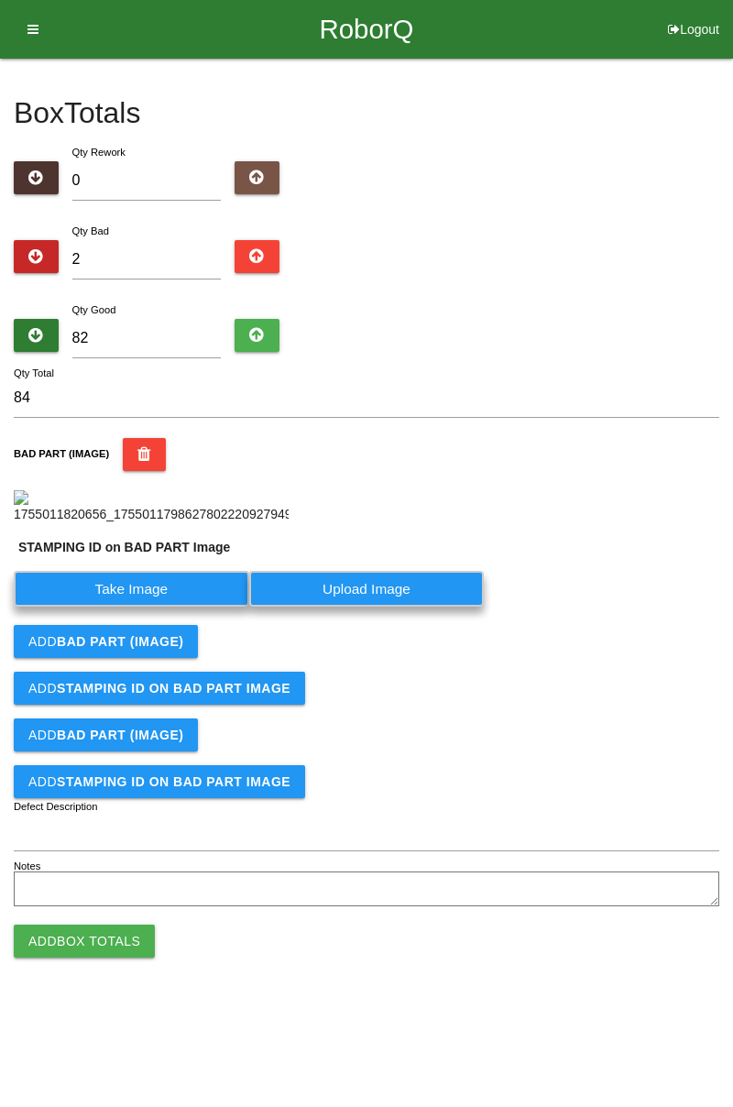
click at [158, 607] on label "Take Image" at bounding box center [132, 589] width 236 height 36
click at [0, 0] on PART "Take Image" at bounding box center [0, 0] width 0 height 0
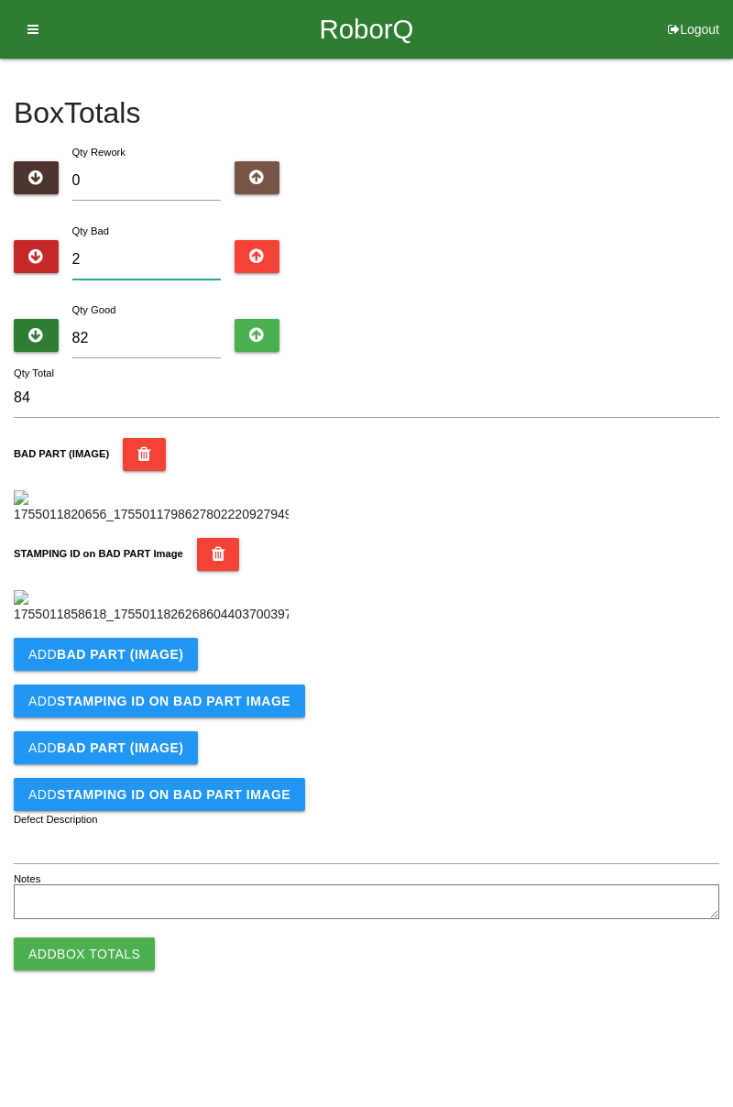
click at [133, 264] on input "2" at bounding box center [146, 259] width 149 height 39
type input "0"
type input "82"
type input "1"
type input "83"
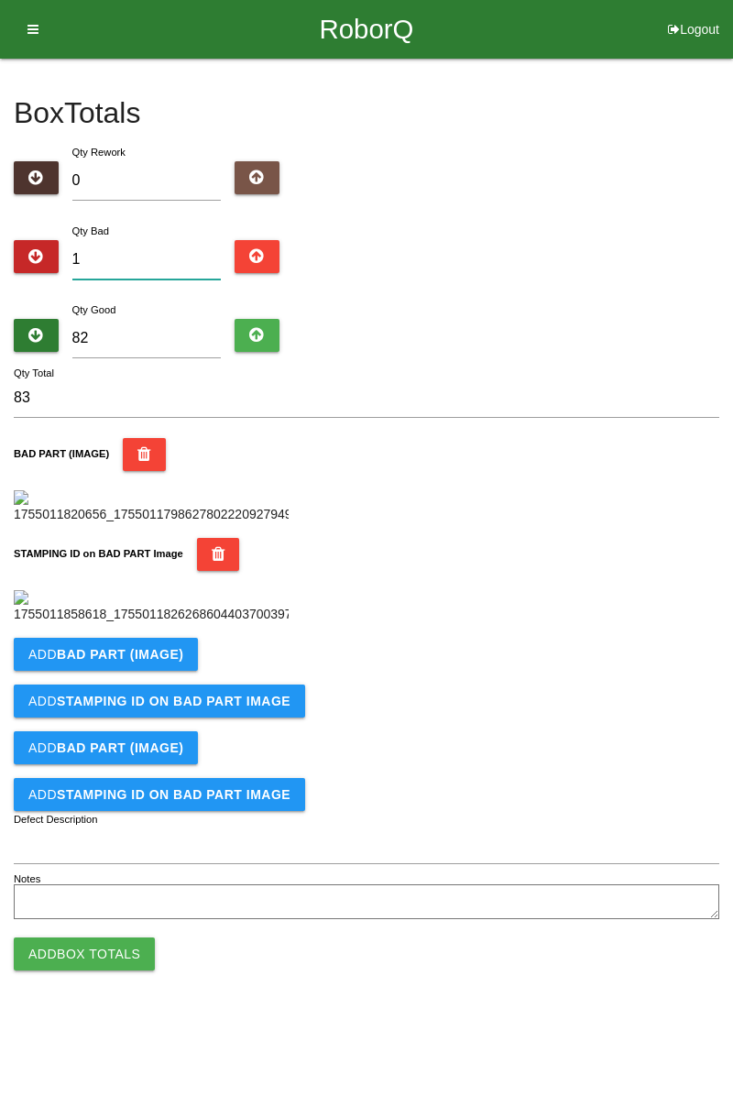
type input "1"
click at [121, 353] on input "82" at bounding box center [146, 338] width 149 height 39
type input "8"
type input "9"
type input "83"
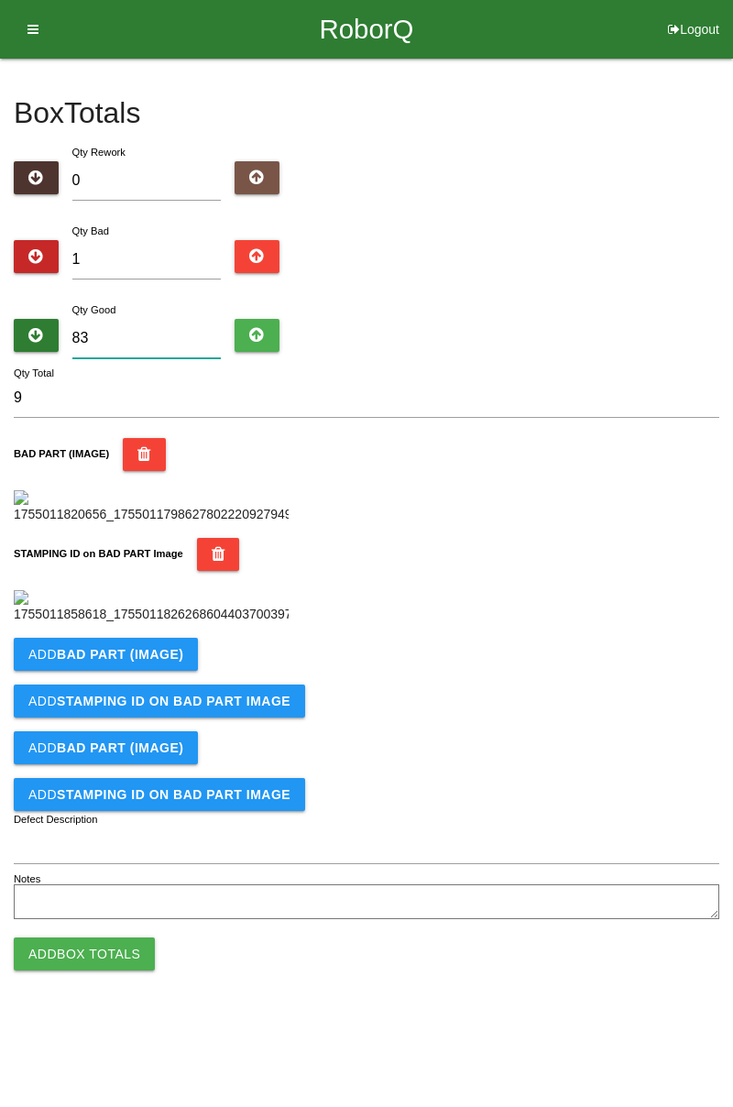
type input "84"
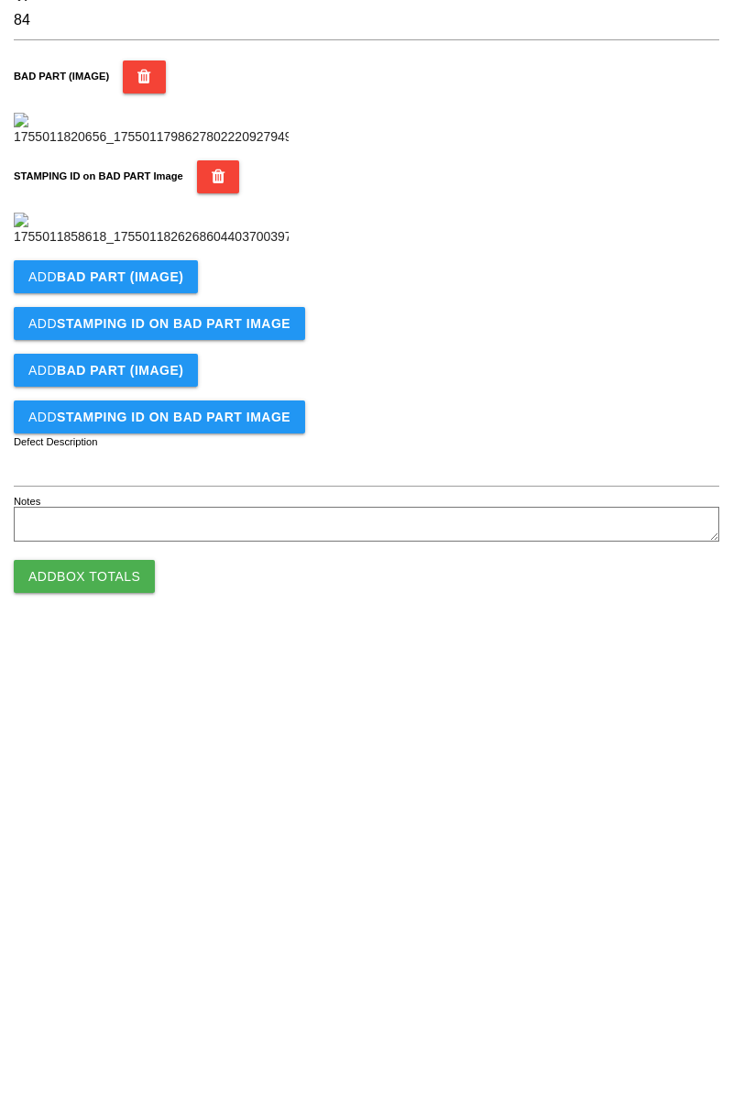
type input "83"
click at [125, 971] on button "Add Box Totals" at bounding box center [84, 954] width 141 height 33
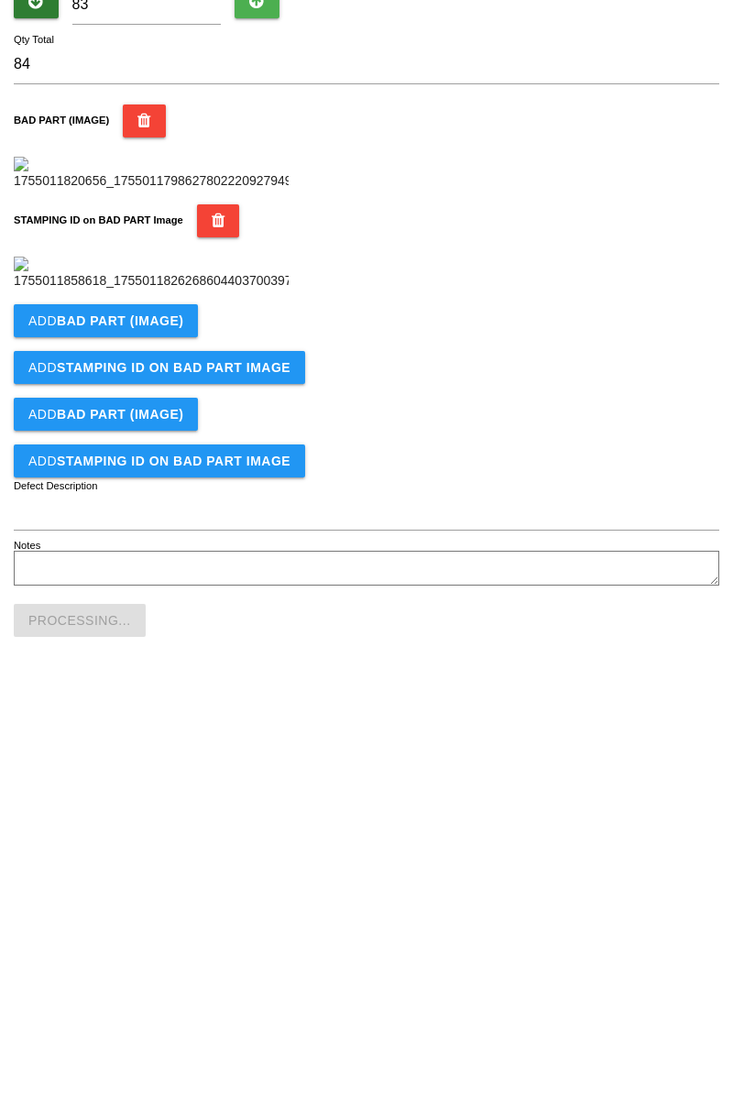
scroll to position [403, 0]
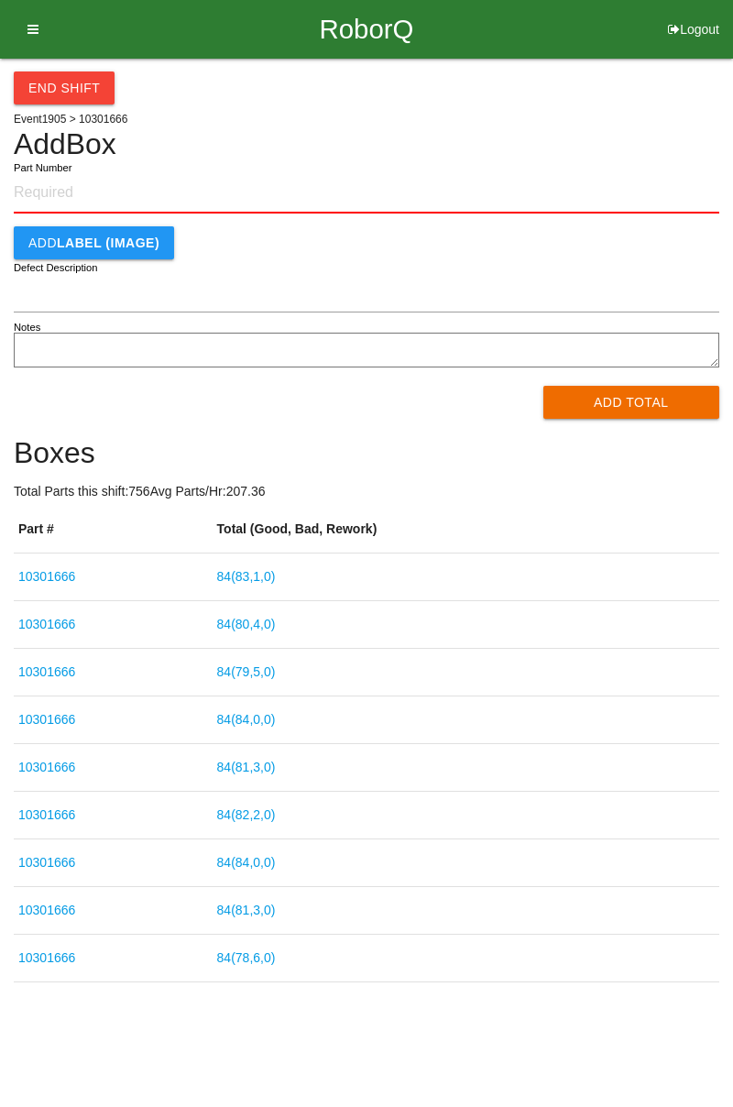
click at [697, 114] on div "End Shift Event 1905 > 10301666 Add Box Part Number Add LABEL (IMAGE) Defect De…" at bounding box center [367, 521] width 706 height 924
paste input "10301666"
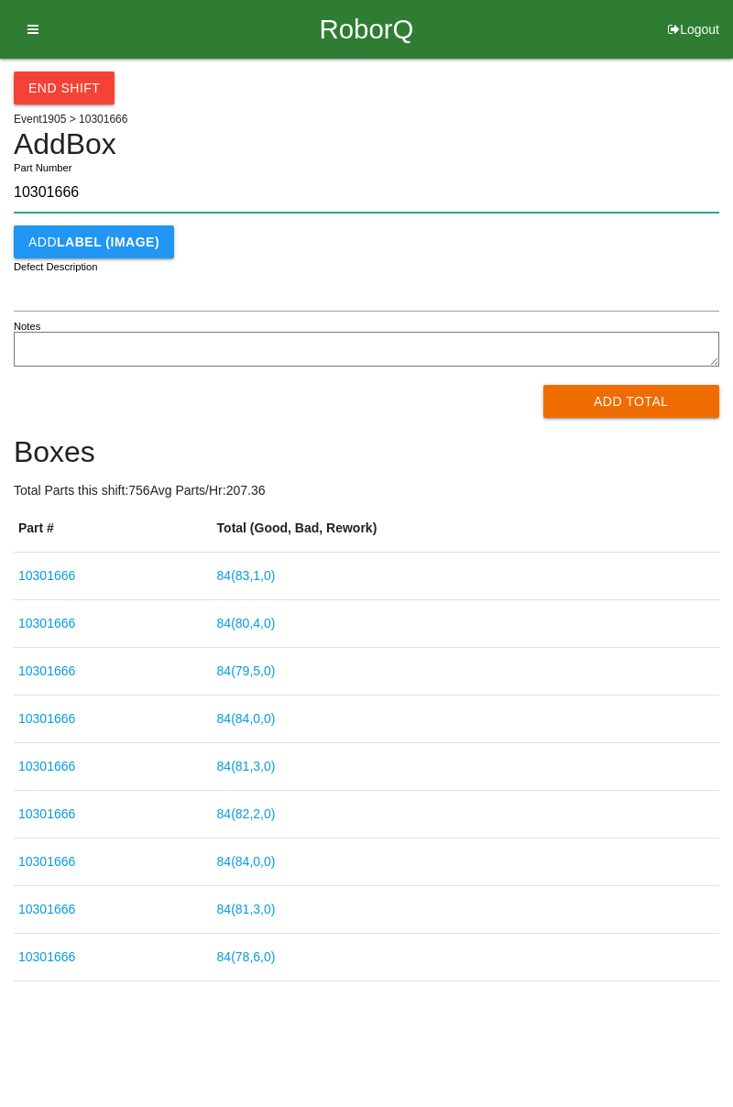
type input "10301666"
click at [621, 389] on button "Add Total" at bounding box center [631, 401] width 177 height 33
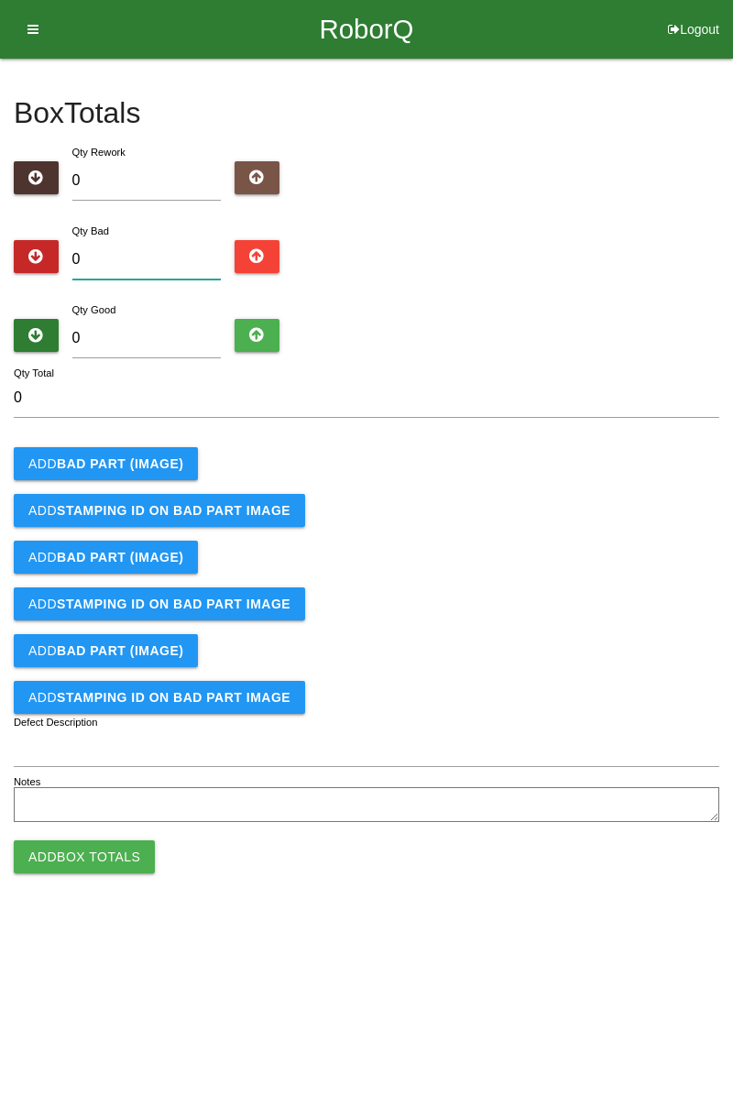
click at [143, 263] on input "0" at bounding box center [146, 259] width 149 height 39
type input "9"
click at [140, 334] on input "0" at bounding box center [146, 338] width 149 height 39
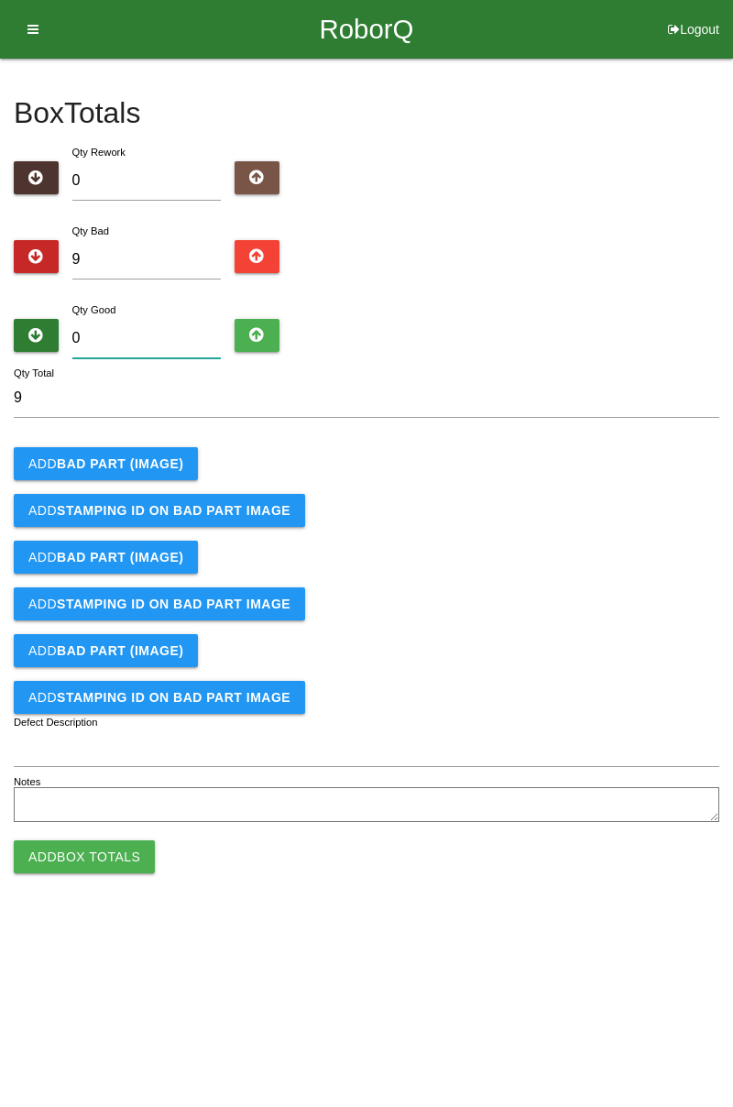
type input "7"
type input "16"
type input "75"
type input "84"
type input "75"
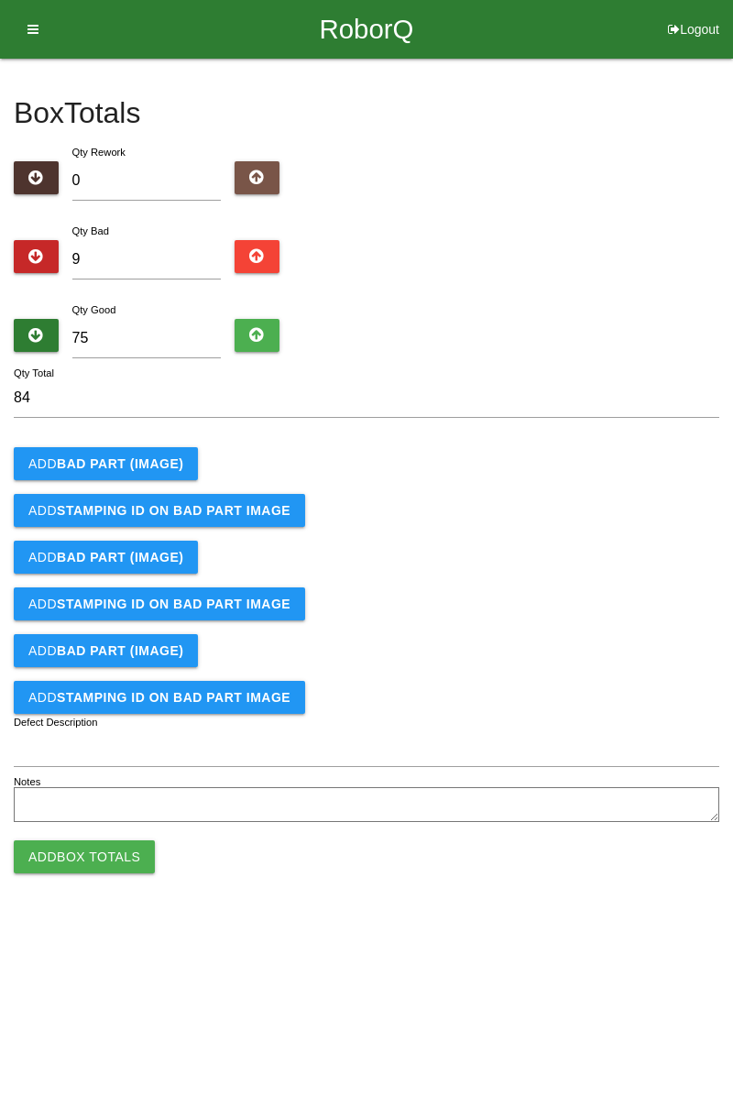
click at [167, 478] on button "Add BAD PART (IMAGE)" at bounding box center [106, 463] width 184 height 33
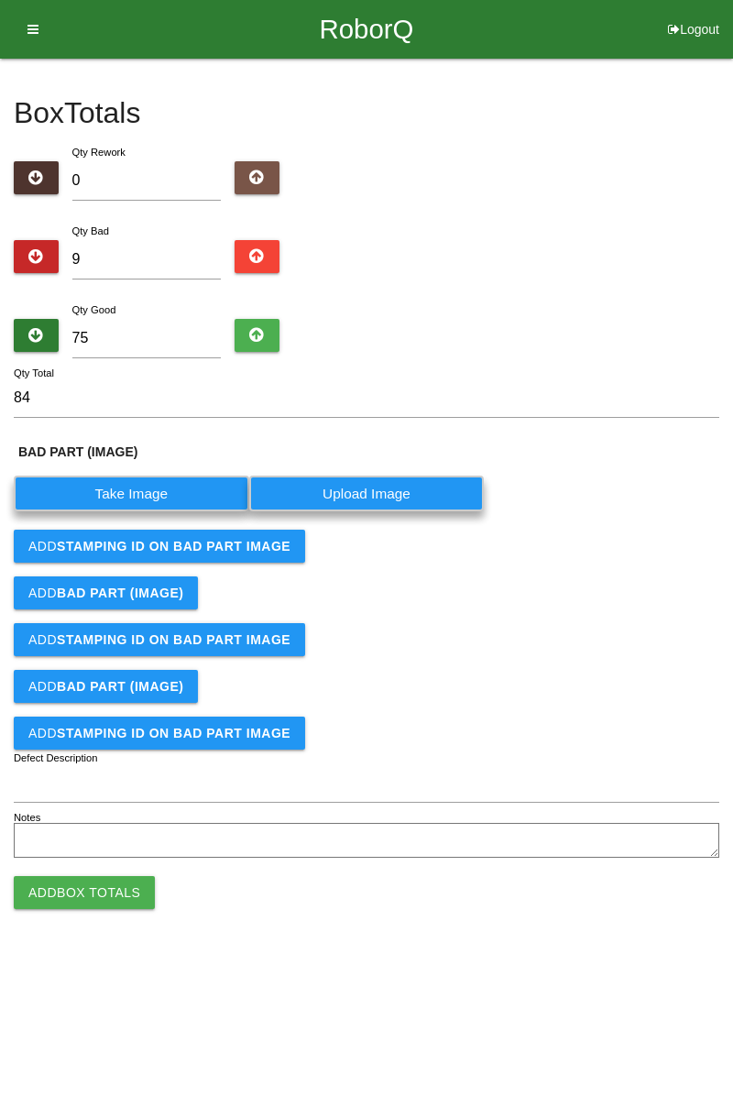
click at [181, 495] on label "Take Image" at bounding box center [132, 494] width 236 height 36
click at [0, 0] on \(IMAGE\) "Take Image" at bounding box center [0, 0] width 0 height 0
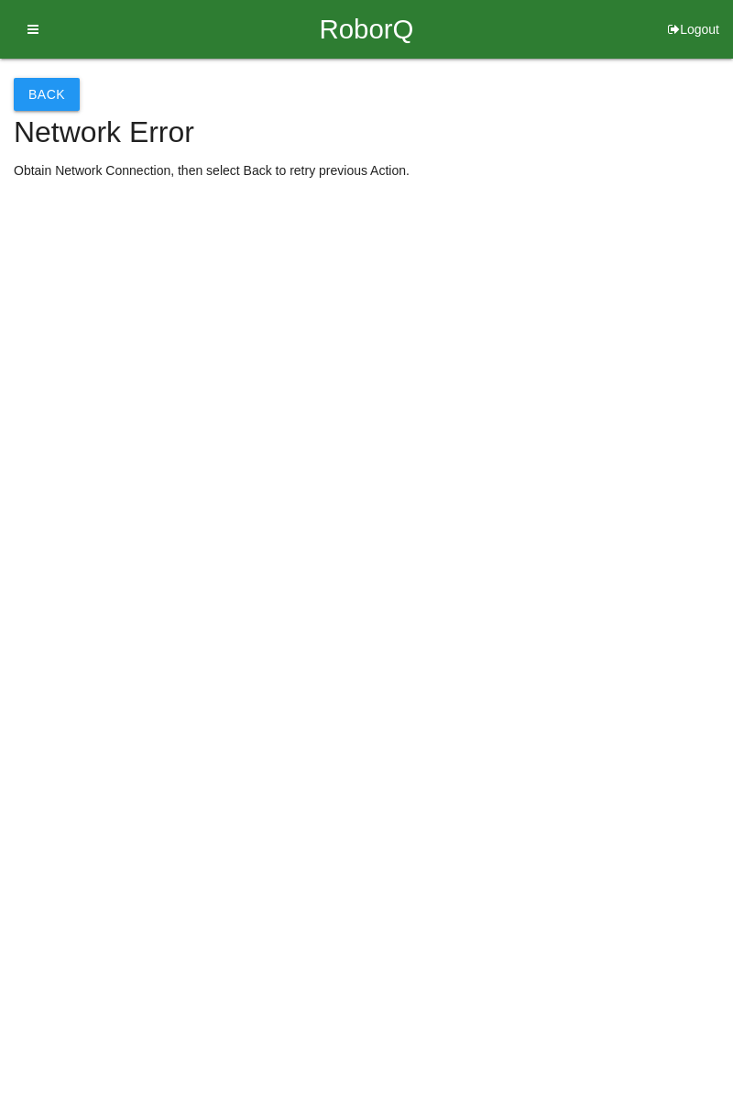
click at [57, 96] on button "Back" at bounding box center [47, 94] width 66 height 33
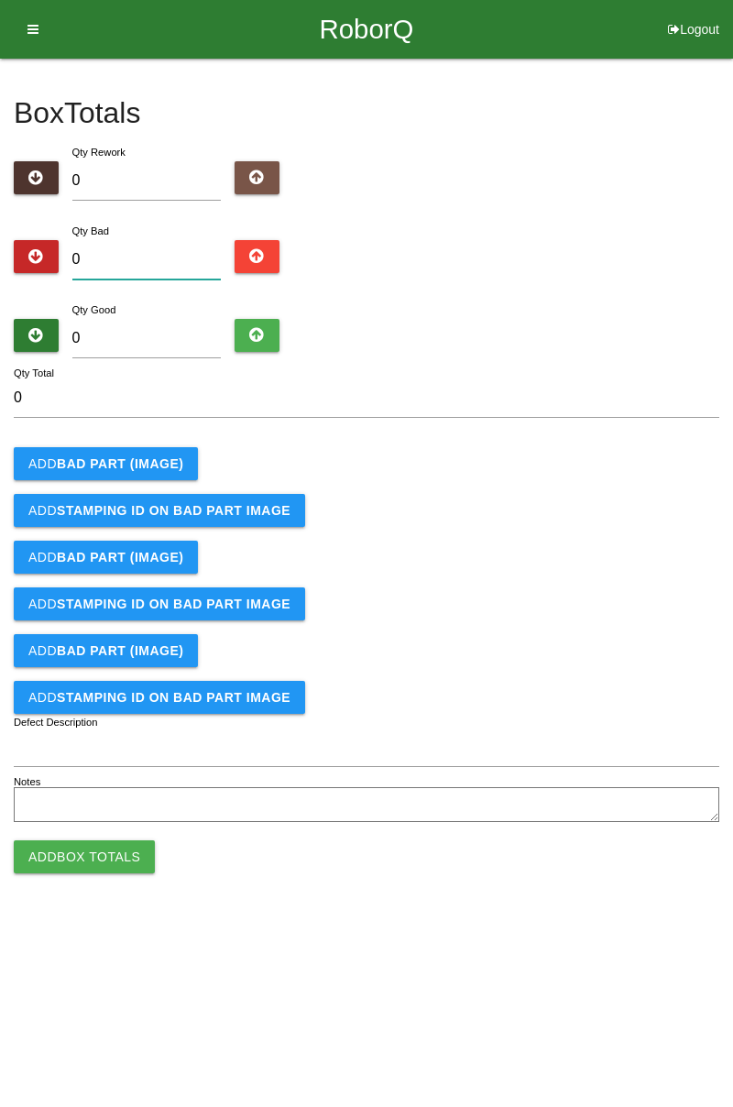
click at [149, 259] on input "0" at bounding box center [146, 259] width 149 height 39
type input "9"
click at [111, 313] on label "Qty Good" at bounding box center [94, 309] width 44 height 11
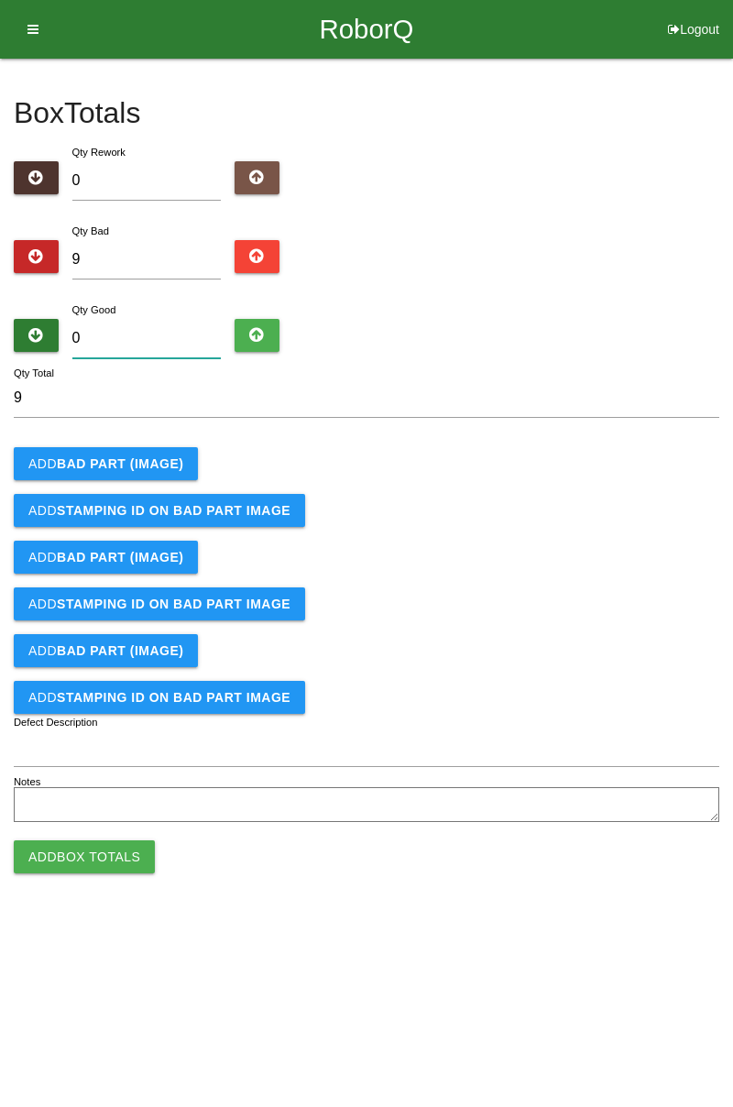
click at [111, 319] on input "0" at bounding box center [146, 338] width 149 height 39
type input "7"
type input "16"
type input "75"
type input "84"
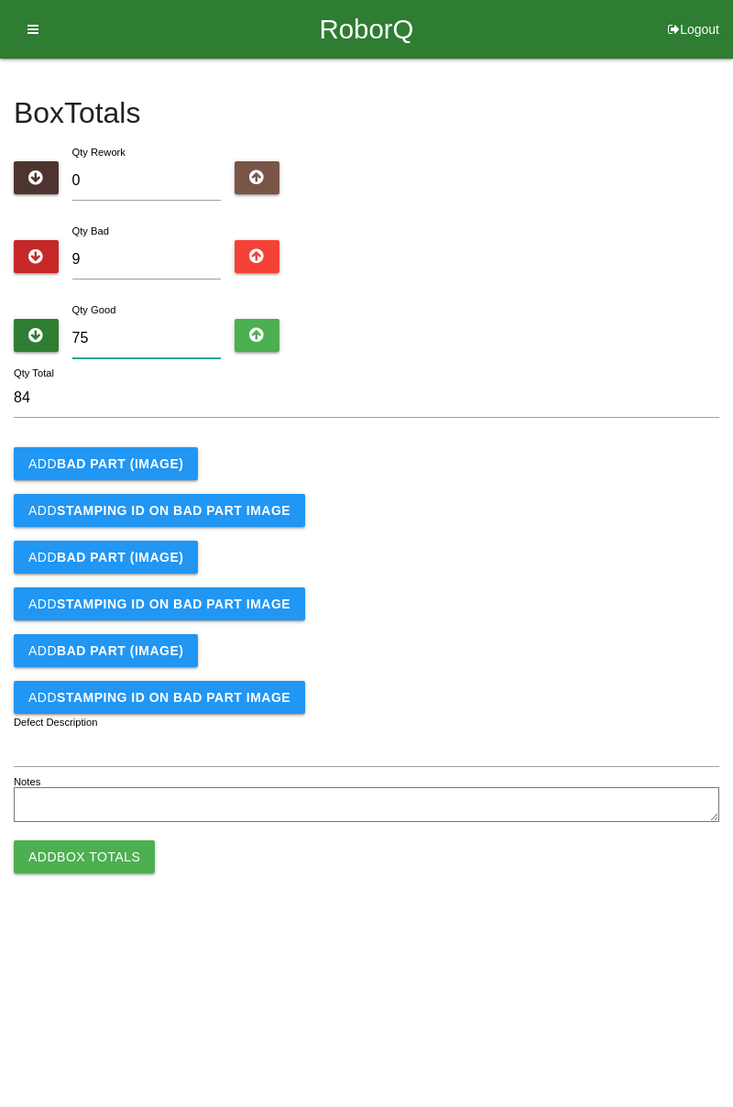
type input "75"
click at [130, 455] on button "Add BAD PART (IMAGE)" at bounding box center [106, 463] width 184 height 33
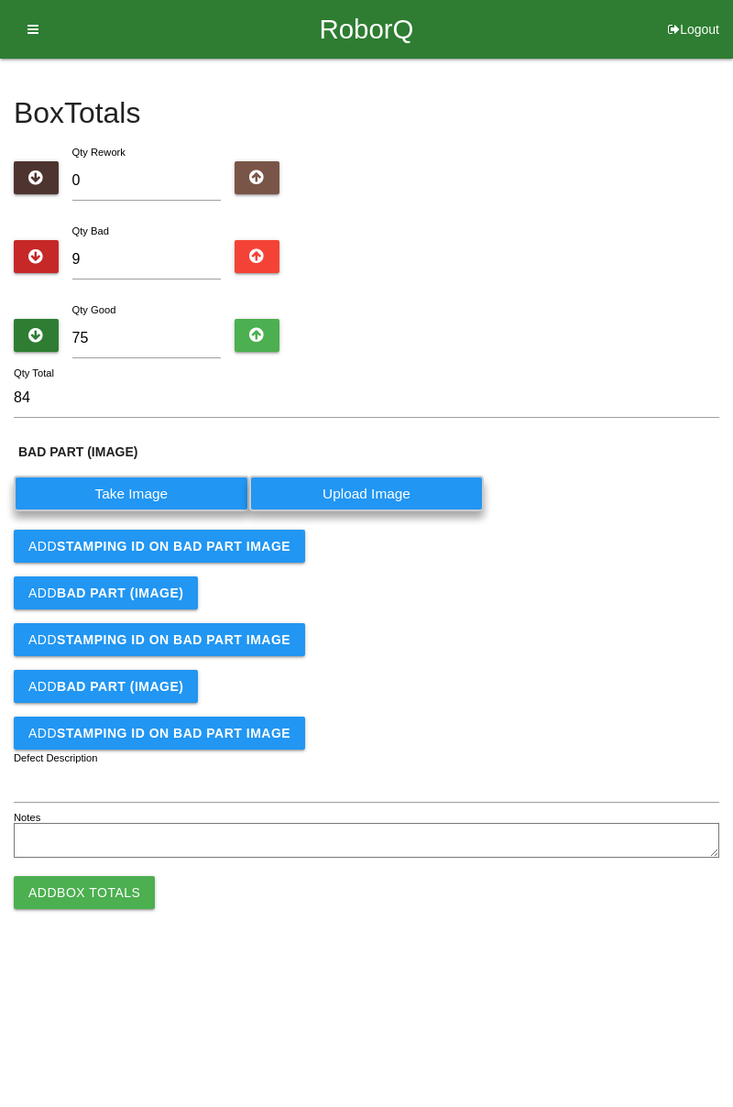
click at [158, 490] on label "Take Image" at bounding box center [132, 494] width 236 height 36
click at [0, 0] on \(IMAGE\) "Take Image" at bounding box center [0, 0] width 0 height 0
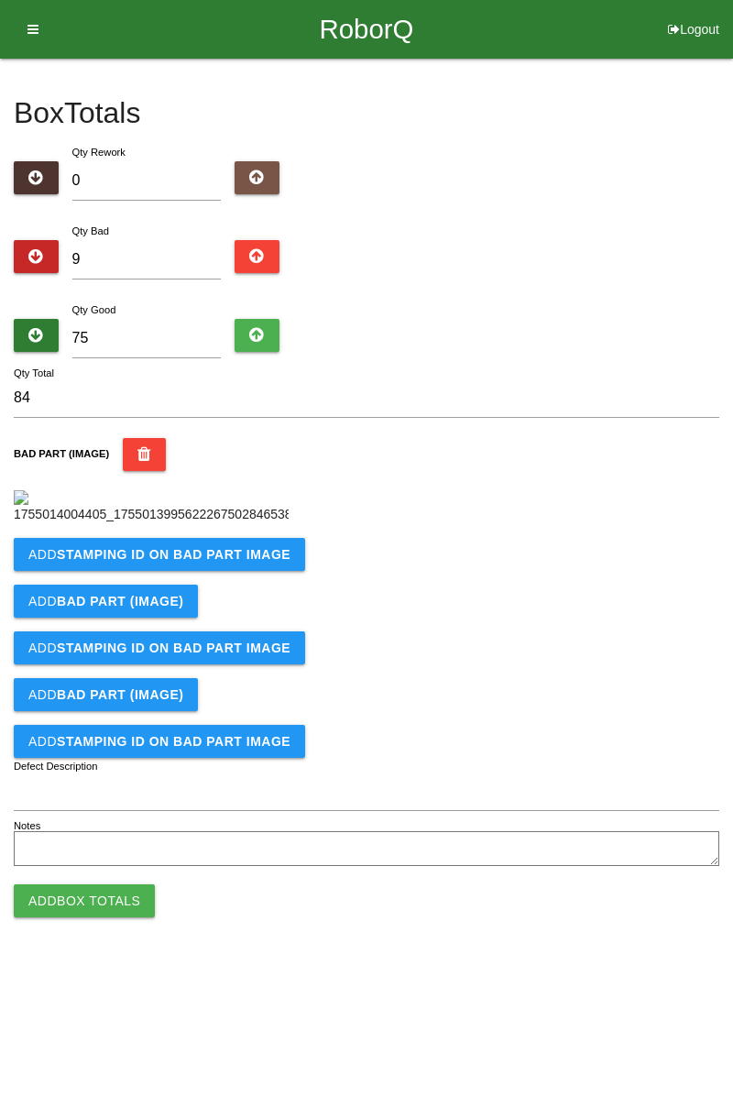
click at [130, 562] on b "STAMPING ID on BAD PART Image" at bounding box center [174, 554] width 234 height 15
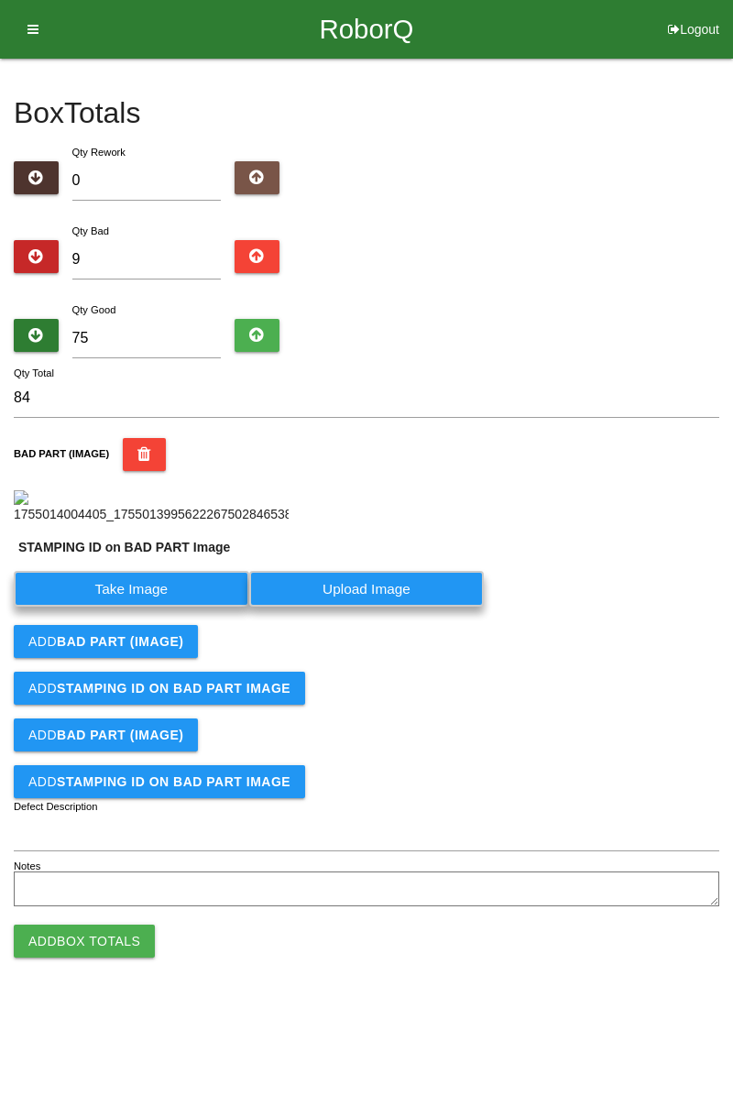
click at [139, 607] on label "Take Image" at bounding box center [132, 589] width 236 height 36
click at [0, 0] on PART "Take Image" at bounding box center [0, 0] width 0 height 0
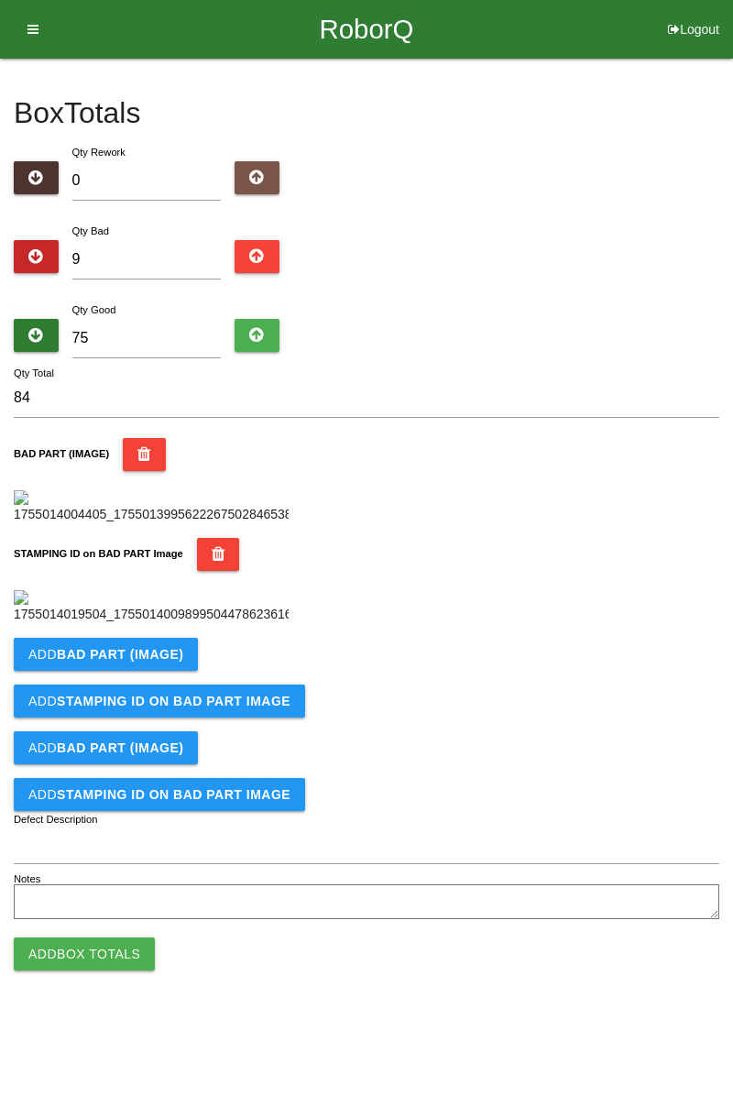
scroll to position [403, 0]
click at [165, 662] on b "BAD PART (IMAGE)" at bounding box center [120, 654] width 126 height 15
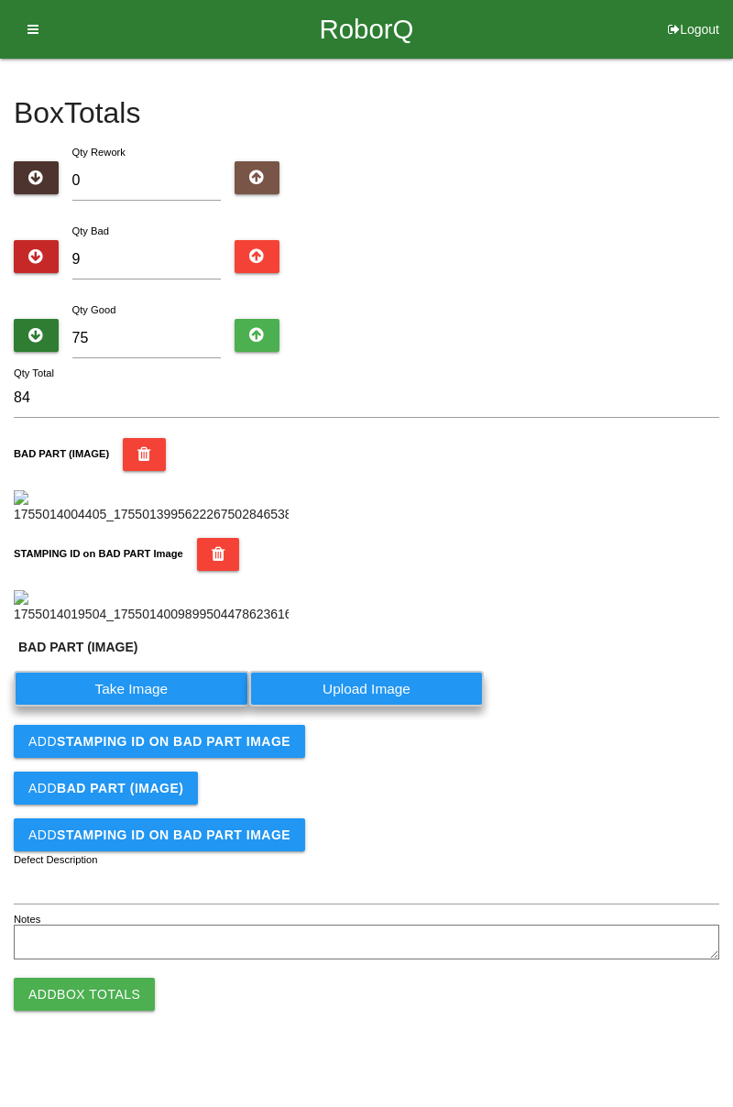
click at [143, 707] on label "Take Image" at bounding box center [132, 689] width 236 height 36
click at [0, 0] on \(IMAGE\) "Take Image" at bounding box center [0, 0] width 0 height 0
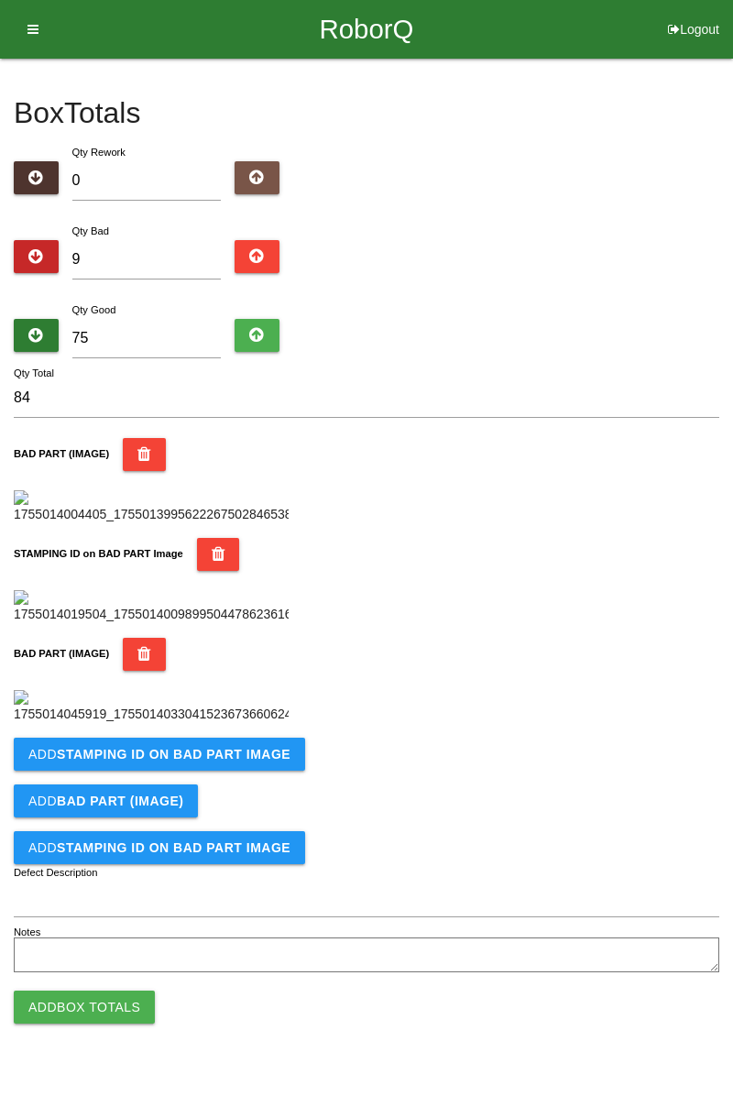
scroll to position [704, 0]
click at [188, 762] on b "STAMPING ID on BAD PART Image" at bounding box center [174, 754] width 234 height 15
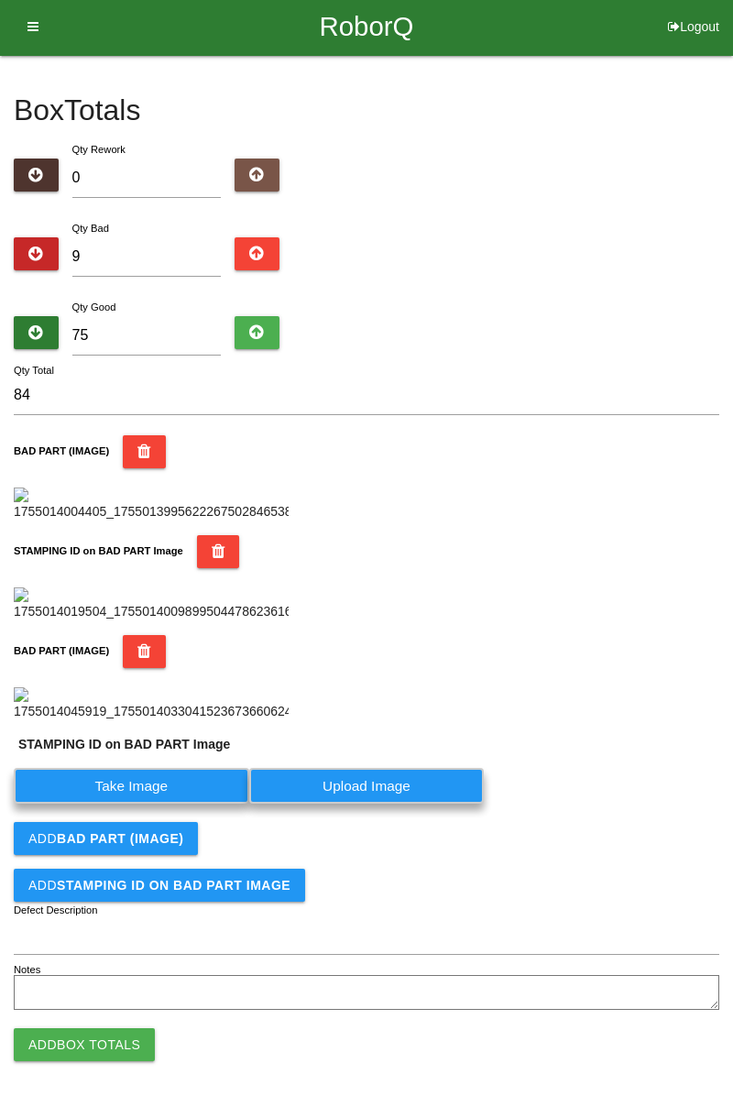
click at [180, 804] on label "Take Image" at bounding box center [132, 786] width 236 height 36
click at [0, 0] on PART "Take Image" at bounding box center [0, 0] width 0 height 0
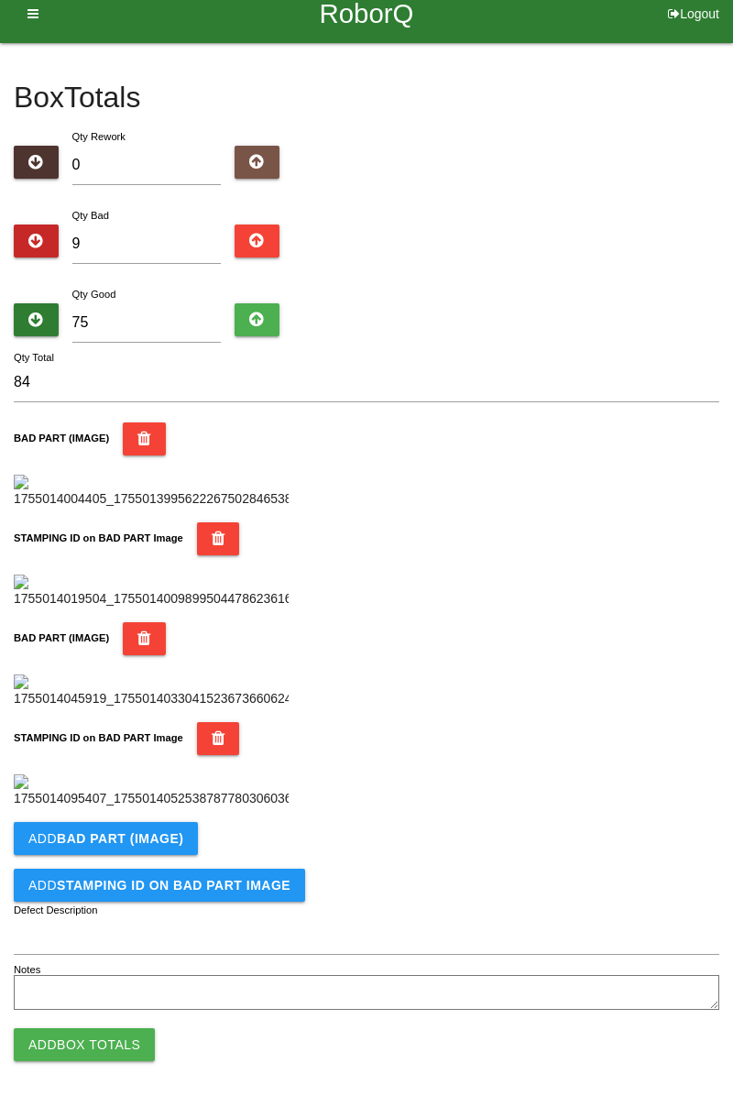
scroll to position [1004, 0]
click at [141, 839] on b "BAD PART (IMAGE)" at bounding box center [120, 838] width 126 height 15
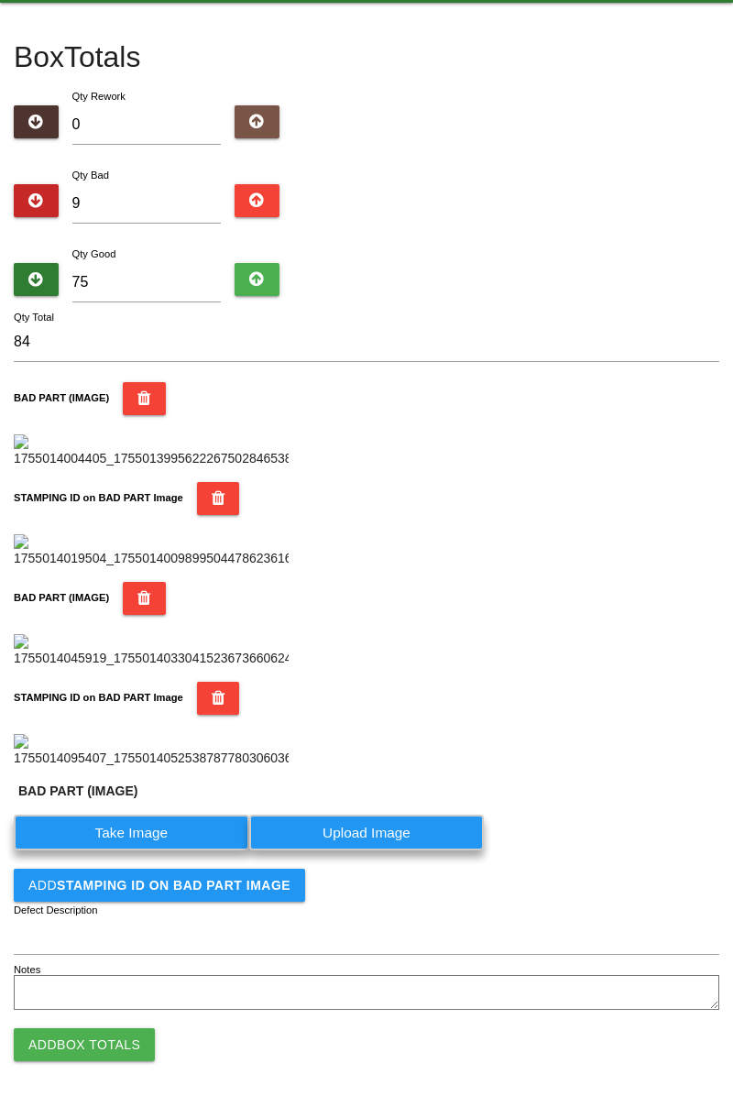
click at [152, 851] on label "Take Image" at bounding box center [132, 833] width 236 height 36
click at [0, 0] on \(IMAGE\) "Take Image" at bounding box center [0, 0] width 0 height 0
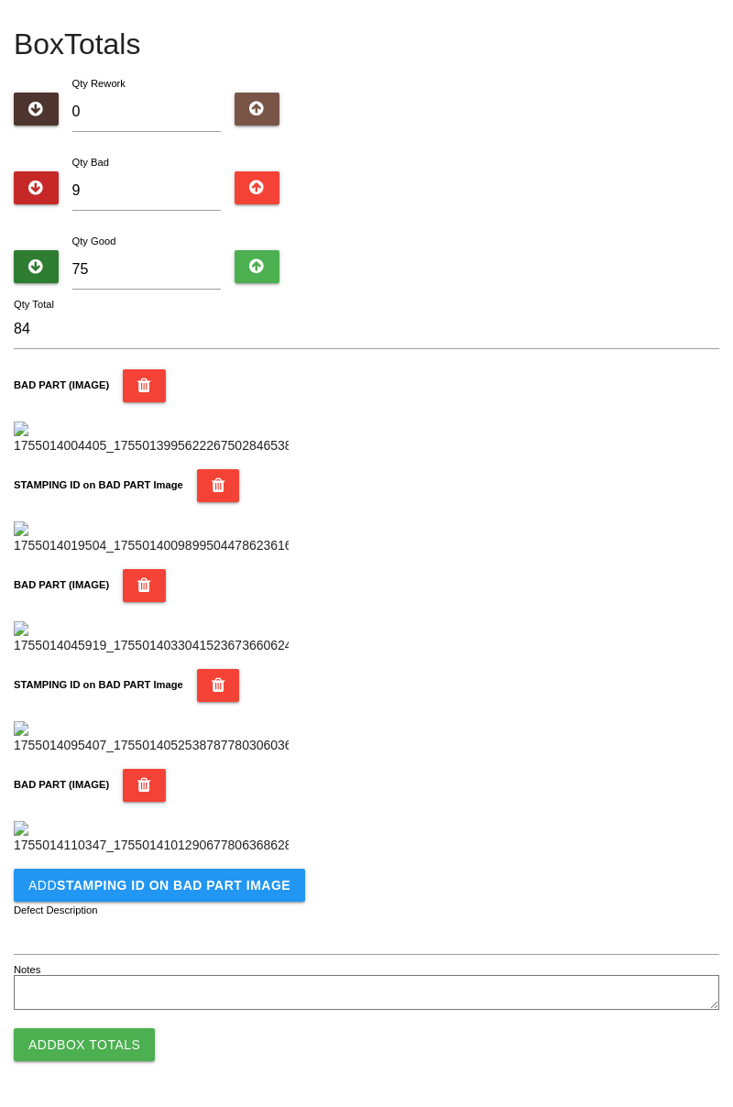
scroll to position [1305, 0]
click at [196, 895] on button "Add STAMPING ID on BAD PART Image" at bounding box center [159, 885] width 291 height 33
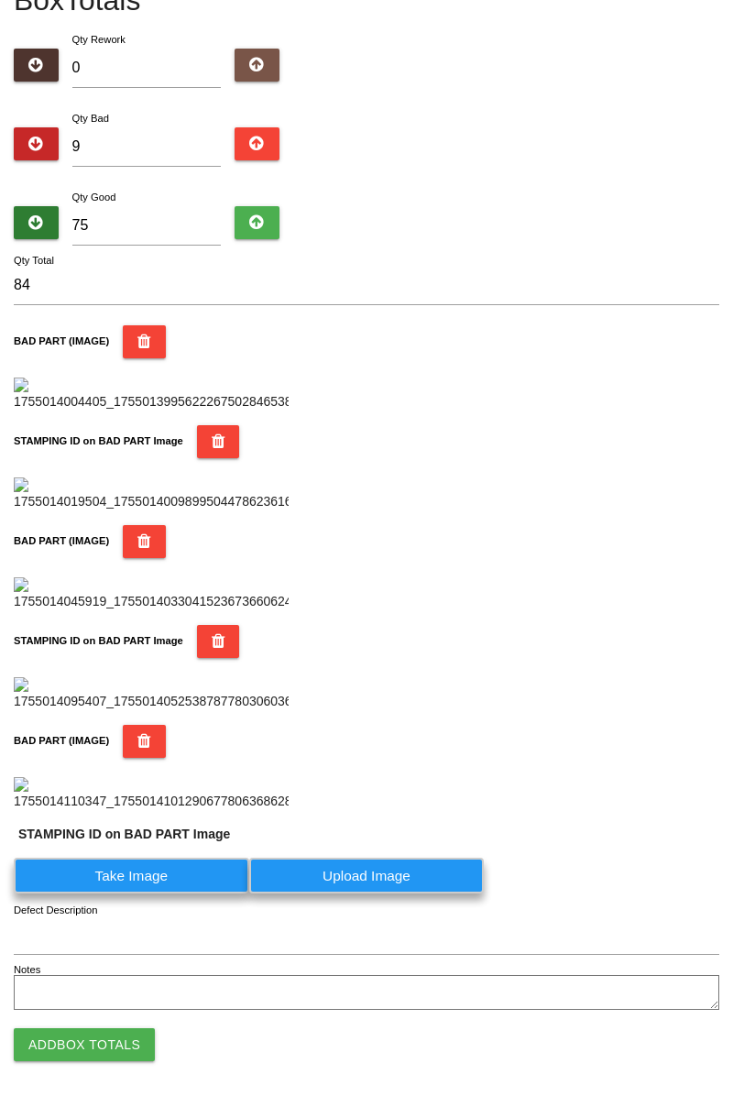
click at [150, 894] on label "Take Image" at bounding box center [132, 876] width 236 height 36
click at [0, 0] on PART "Take Image" at bounding box center [0, 0] width 0 height 0
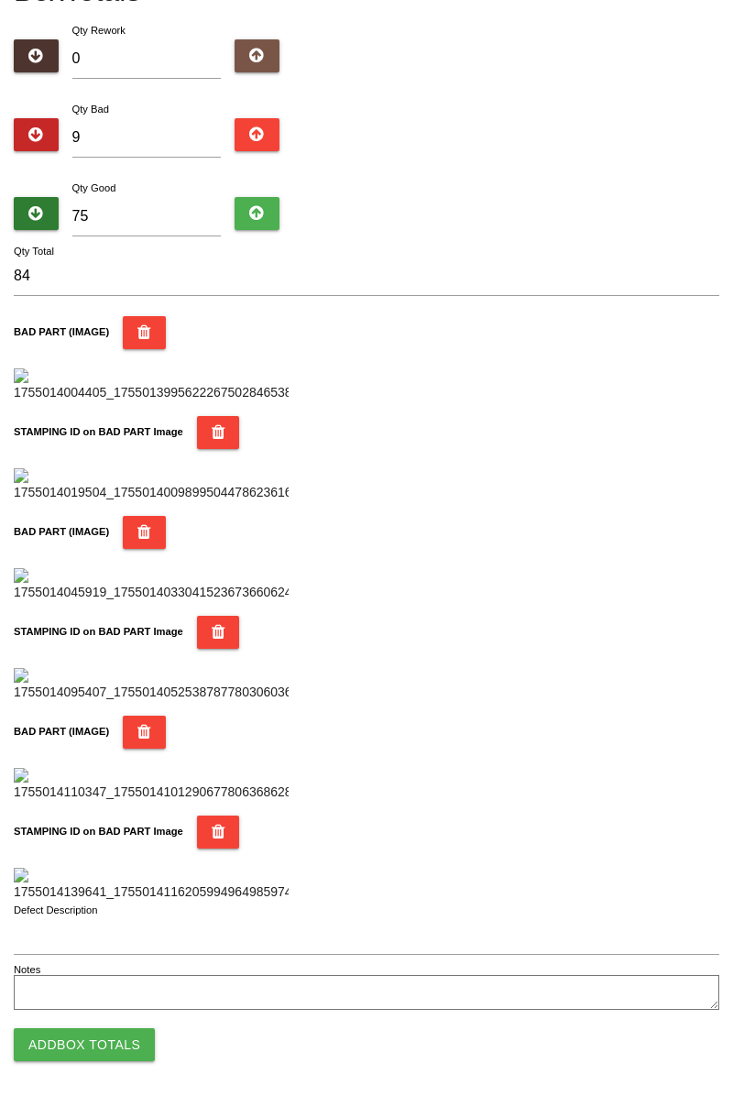
scroll to position [1606, 0]
click at [124, 1032] on button "Add Box Totals" at bounding box center [84, 1044] width 141 height 33
